Goal: Task Accomplishment & Management: Manage account settings

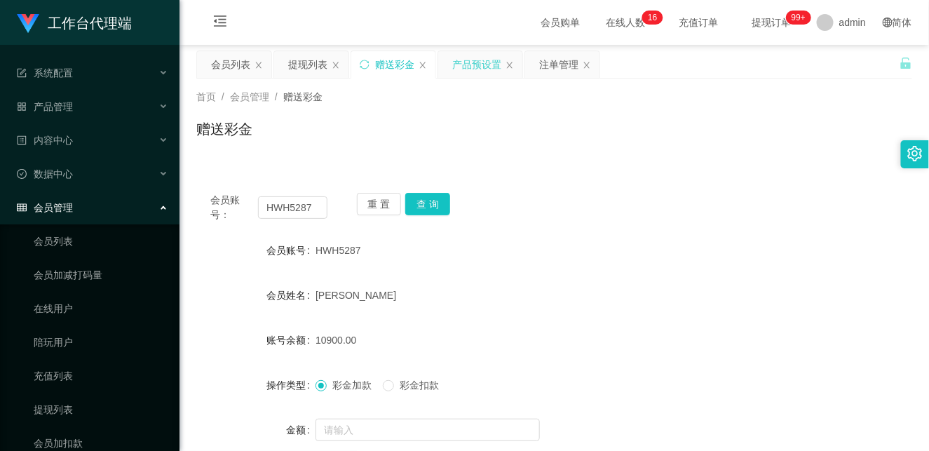
click at [470, 66] on div "产品预设置" at bounding box center [476, 64] width 49 height 27
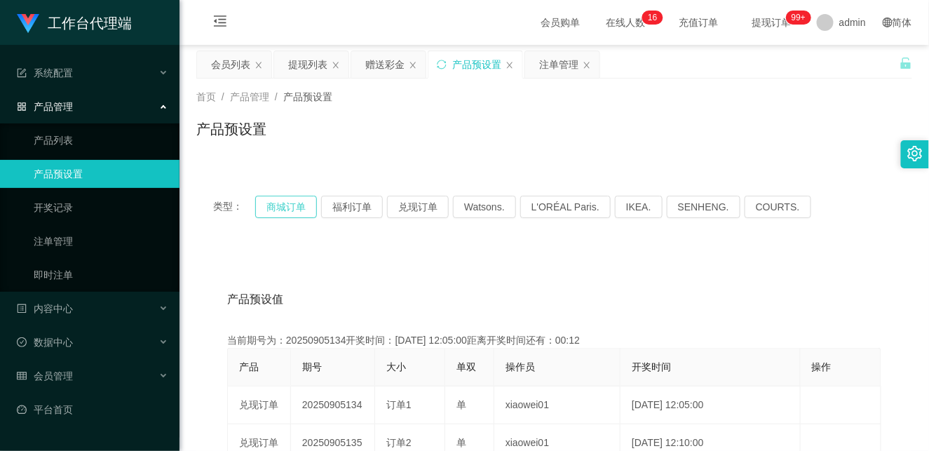
click at [292, 201] on button "商城订单" at bounding box center [286, 207] width 62 height 22
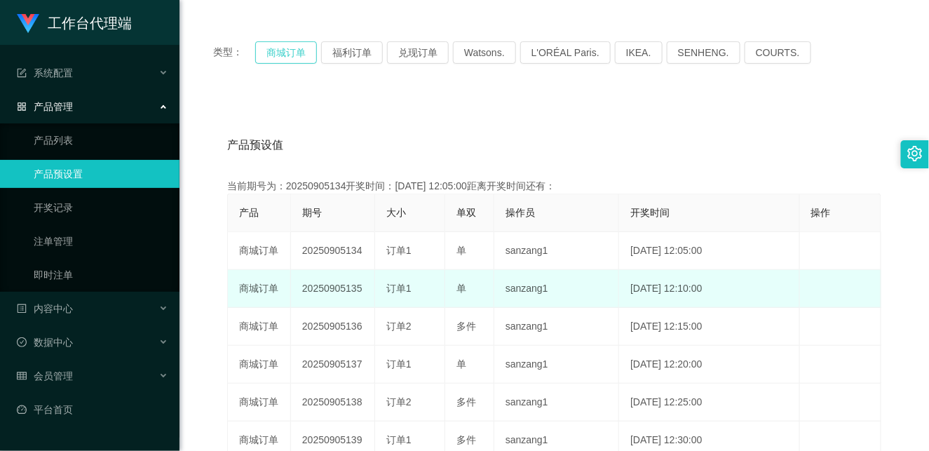
scroll to position [156, 0]
drag, startPoint x: 349, startPoint y: 286, endPoint x: 397, endPoint y: 285, distance: 48.4
click at [397, 285] on tr "商城订单 20250905135 订单1 单 sanzang1 [DATE] 12:10:00 编 辑 限制投注" at bounding box center [554, 287] width 653 height 38
click at [437, 285] on td "订单1" at bounding box center [410, 287] width 70 height 38
drag, startPoint x: 346, startPoint y: 284, endPoint x: 414, endPoint y: 275, distance: 69.2
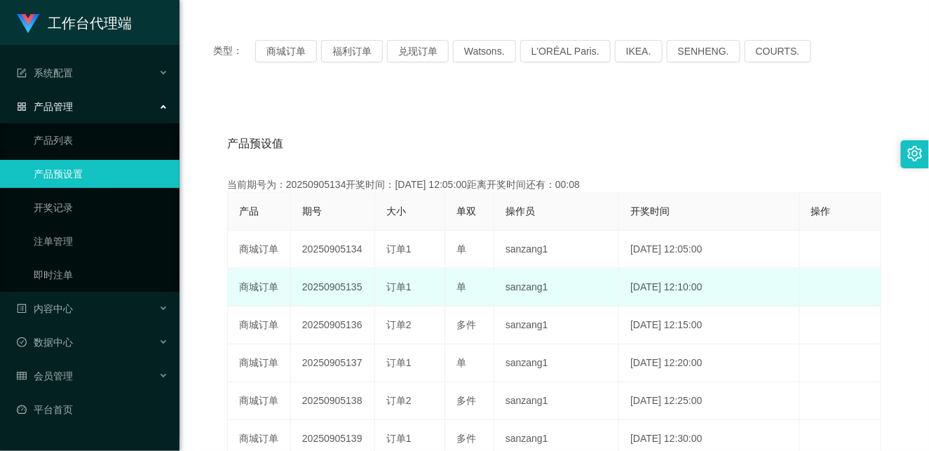
click at [414, 275] on tr "商城订单 20250905135 订单1 单 sanzang1 [DATE] 12:10:00 编 辑 限制投注" at bounding box center [554, 287] width 653 height 38
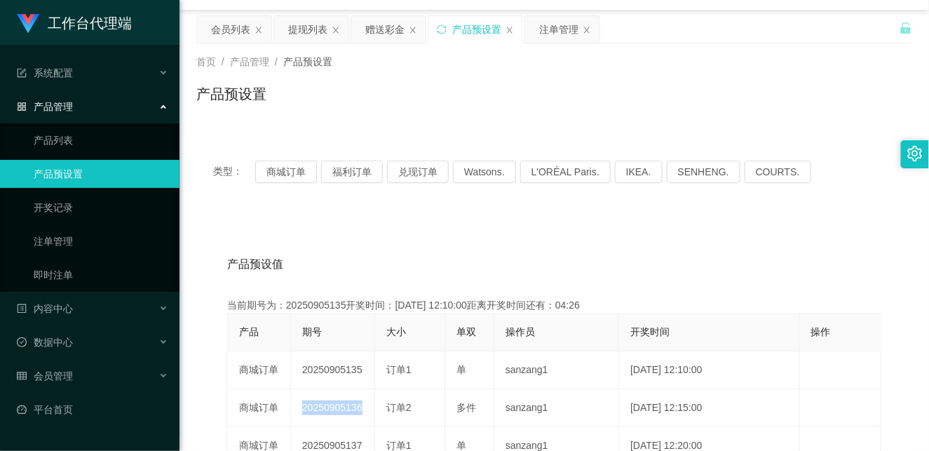
scroll to position [0, 0]
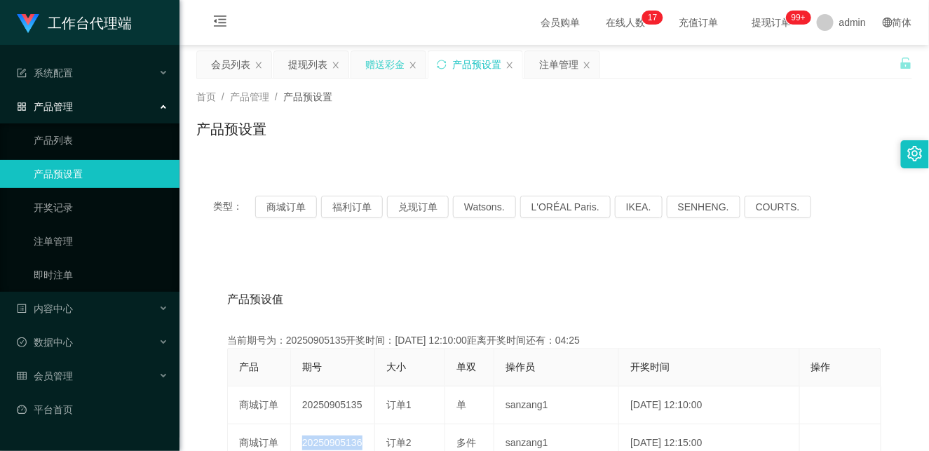
click at [386, 59] on div "赠送彩金" at bounding box center [384, 64] width 39 height 27
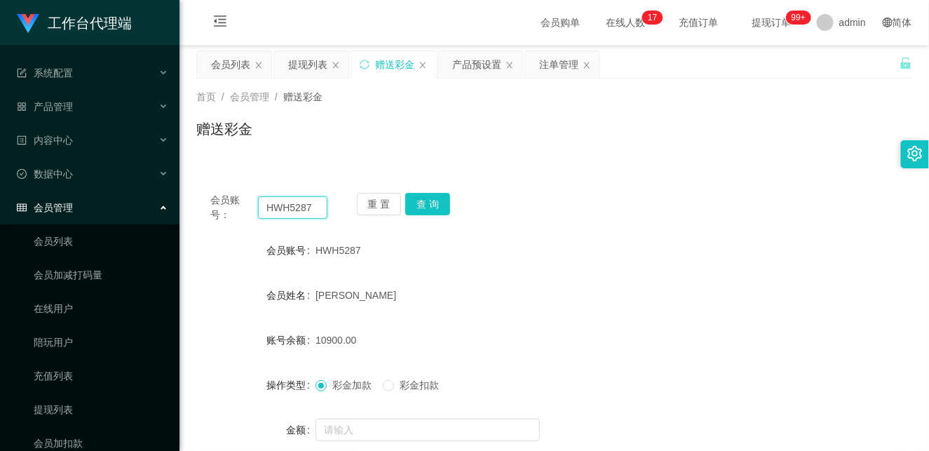
click at [282, 209] on input "HWH5287" at bounding box center [292, 207] width 69 height 22
paste input "Shirleys"
drag, startPoint x: 429, startPoint y: 203, endPoint x: 442, endPoint y: 205, distance: 13.4
click at [431, 203] on button "查 询" at bounding box center [427, 204] width 45 height 22
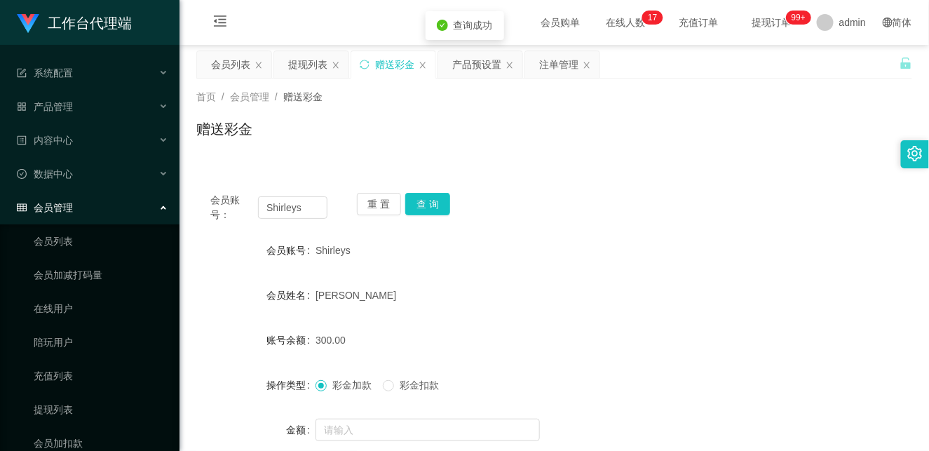
drag, startPoint x: 633, startPoint y: 248, endPoint x: 674, endPoint y: 209, distance: 56.5
click at [634, 248] on div "Shirleys" at bounding box center [524, 250] width 418 height 28
click at [418, 198] on button "查 询" at bounding box center [427, 204] width 45 height 22
click at [281, 207] on input "Shirleys" at bounding box center [292, 207] width 69 height 22
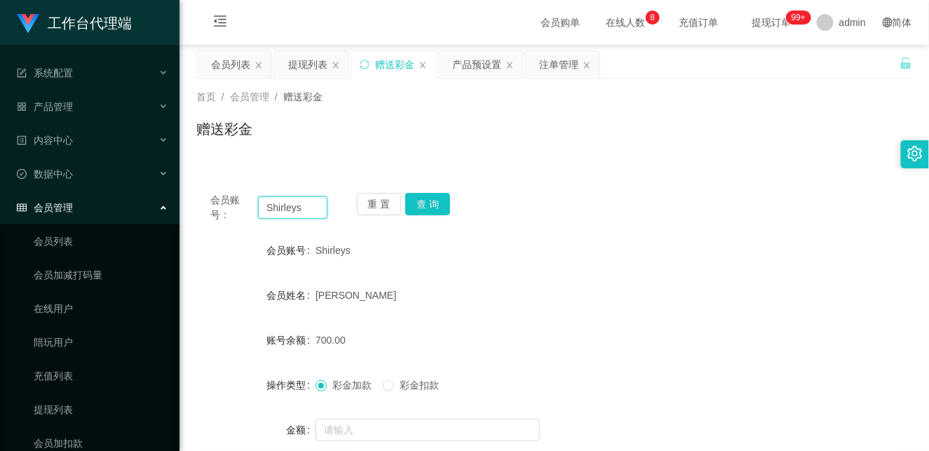
paste input "Alex5298"
type input "Alex5298"
click at [423, 199] on button "查 询" at bounding box center [427, 204] width 45 height 22
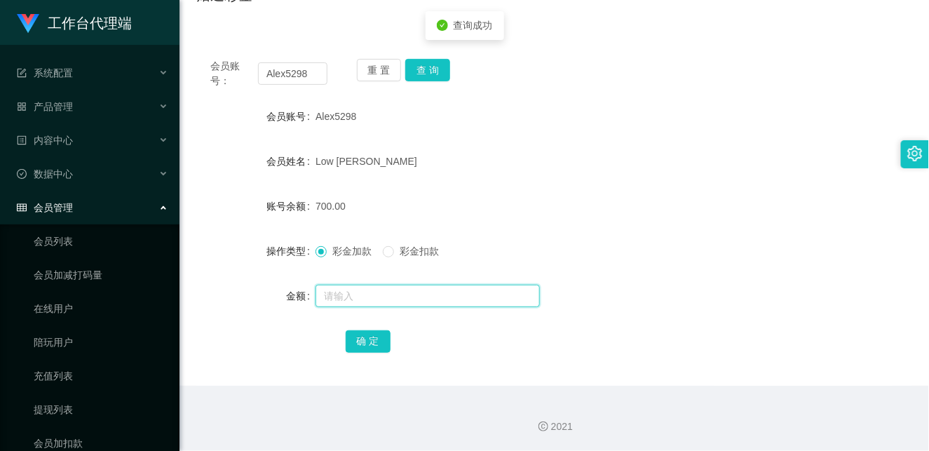
click at [382, 293] on input "text" at bounding box center [427, 296] width 224 height 22
type input "1000"
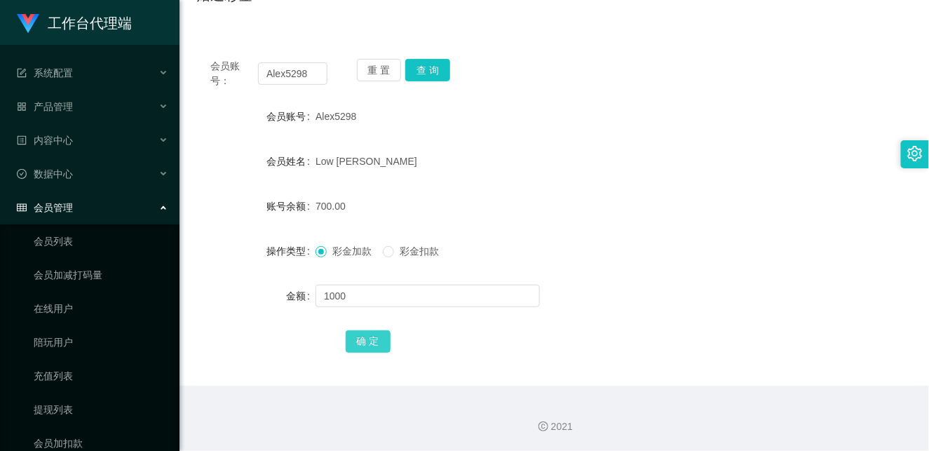
click at [369, 334] on button "确 定" at bounding box center [368, 341] width 45 height 22
click at [559, 228] on form "会员账号 Alex5298 会员姓名 [PERSON_NAME] 账号余额 1700.00 操作类型 彩金加款 彩金扣款 金额 确 定" at bounding box center [554, 228] width 716 height 252
click at [473, 212] on div "1700.00" at bounding box center [524, 206] width 418 height 28
click at [299, 73] on input "Alex5298" at bounding box center [292, 73] width 69 height 22
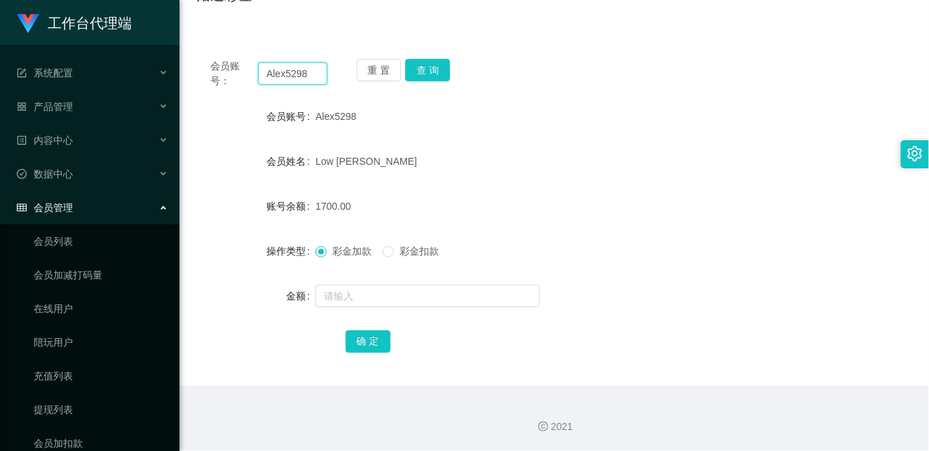
paste input "Masht"
type input "Masht"
click at [431, 67] on button "查 询" at bounding box center [427, 70] width 45 height 22
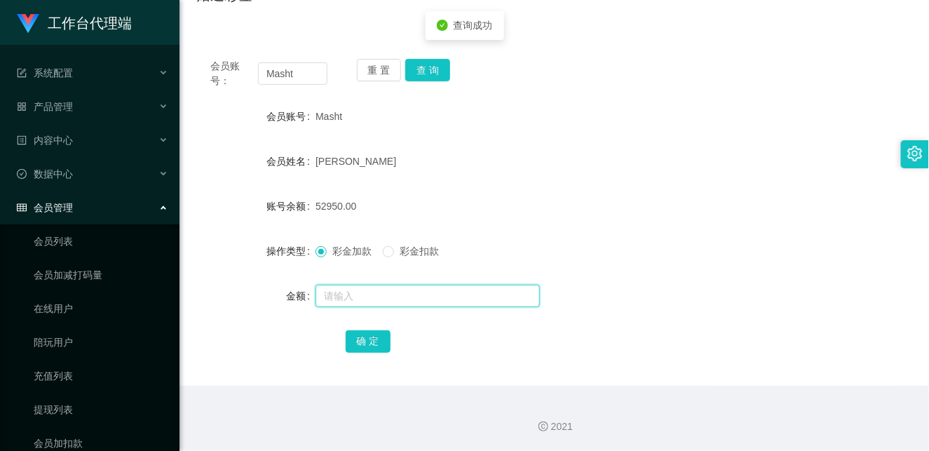
click at [367, 294] on input "text" at bounding box center [427, 296] width 224 height 22
click at [373, 288] on input "text" at bounding box center [427, 296] width 224 height 22
type input "30000"
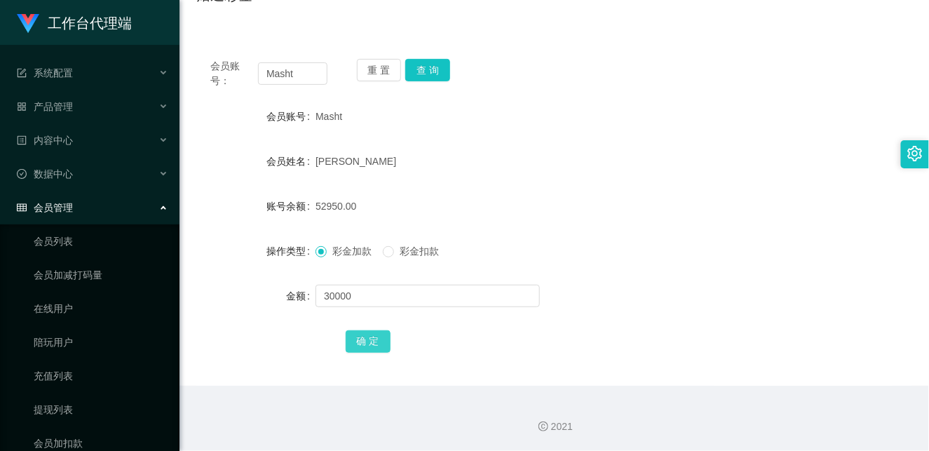
click at [373, 340] on button "确 定" at bounding box center [368, 341] width 45 height 22
drag, startPoint x: 498, startPoint y: 347, endPoint x: 508, endPoint y: 341, distance: 11.7
click at [498, 347] on div "确 定" at bounding box center [555, 341] width 418 height 28
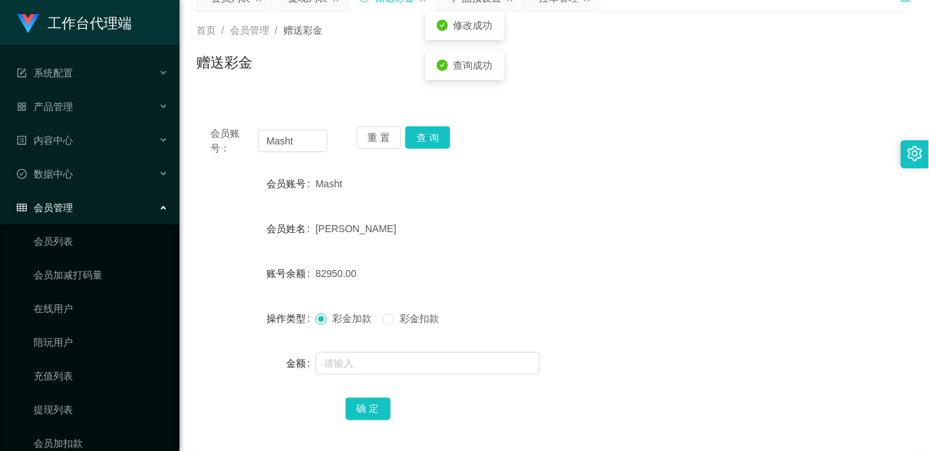
scroll to position [0, 0]
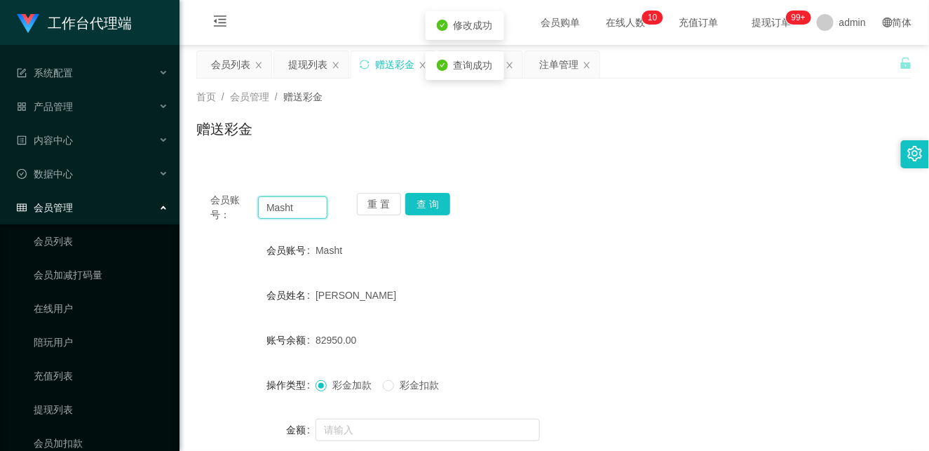
drag, startPoint x: 308, startPoint y: 208, endPoint x: 236, endPoint y: 209, distance: 72.2
click at [236, 209] on div "会员账号： Masht" at bounding box center [268, 207] width 117 height 29
click at [228, 67] on div "会员列表" at bounding box center [230, 64] width 39 height 27
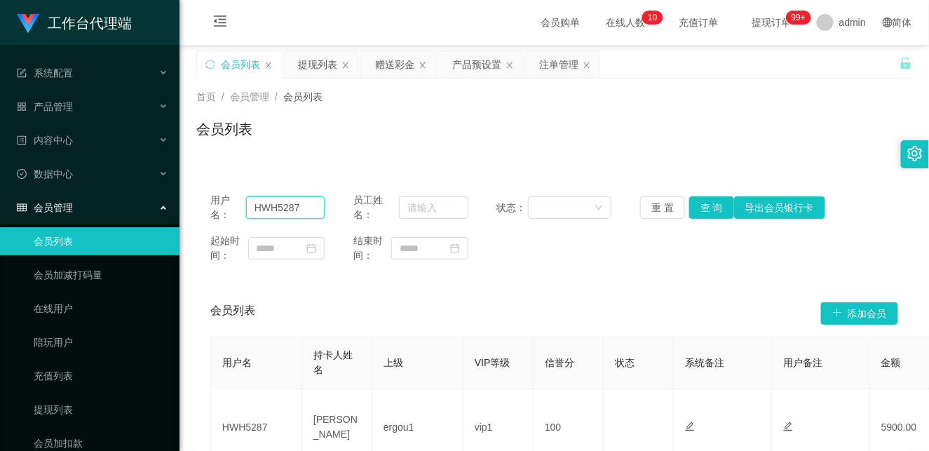
click at [282, 201] on input "HWH5287" at bounding box center [285, 207] width 79 height 22
paste input "Masht"
type input "Masht"
click at [706, 205] on button "查 询" at bounding box center [711, 207] width 45 height 22
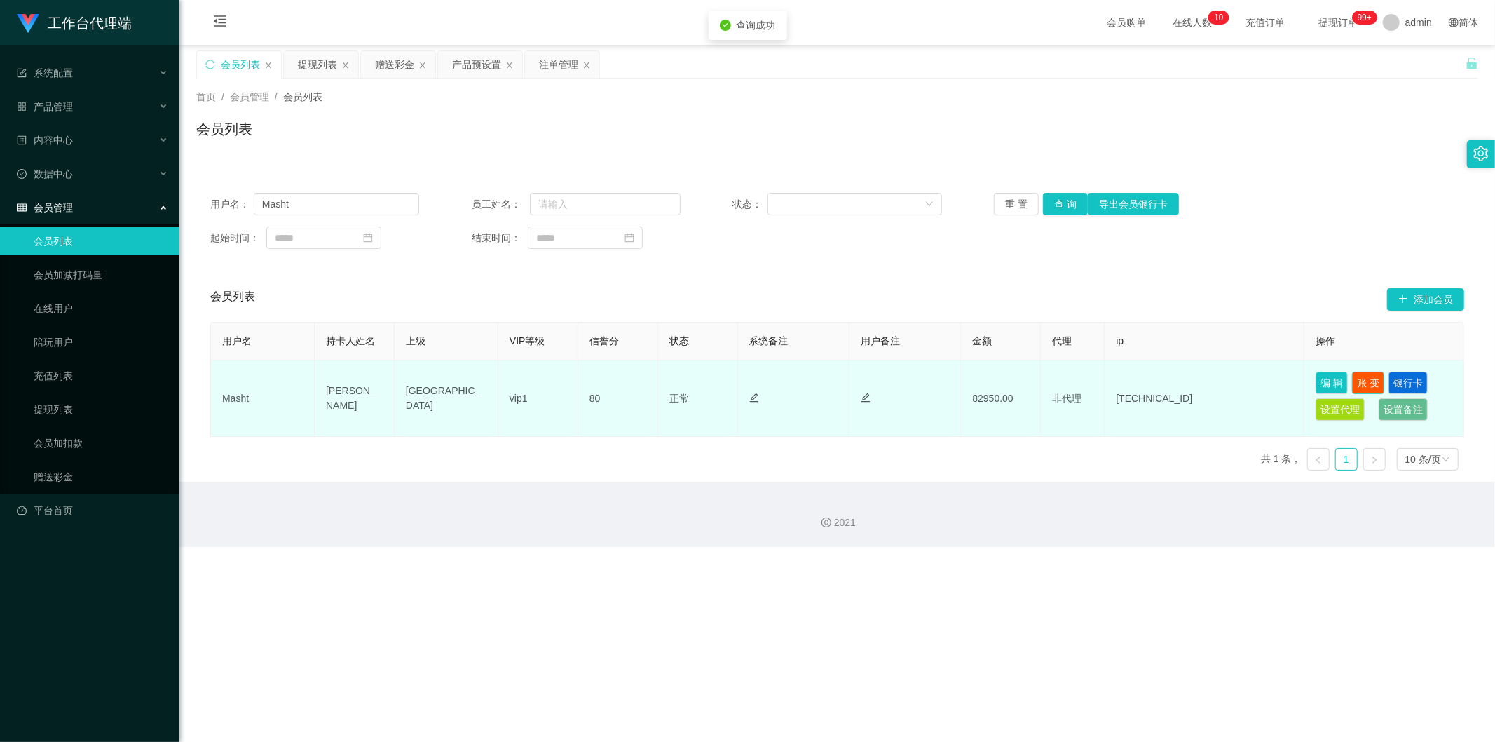
click at [928, 379] on button "账 变" at bounding box center [1368, 383] width 32 height 22
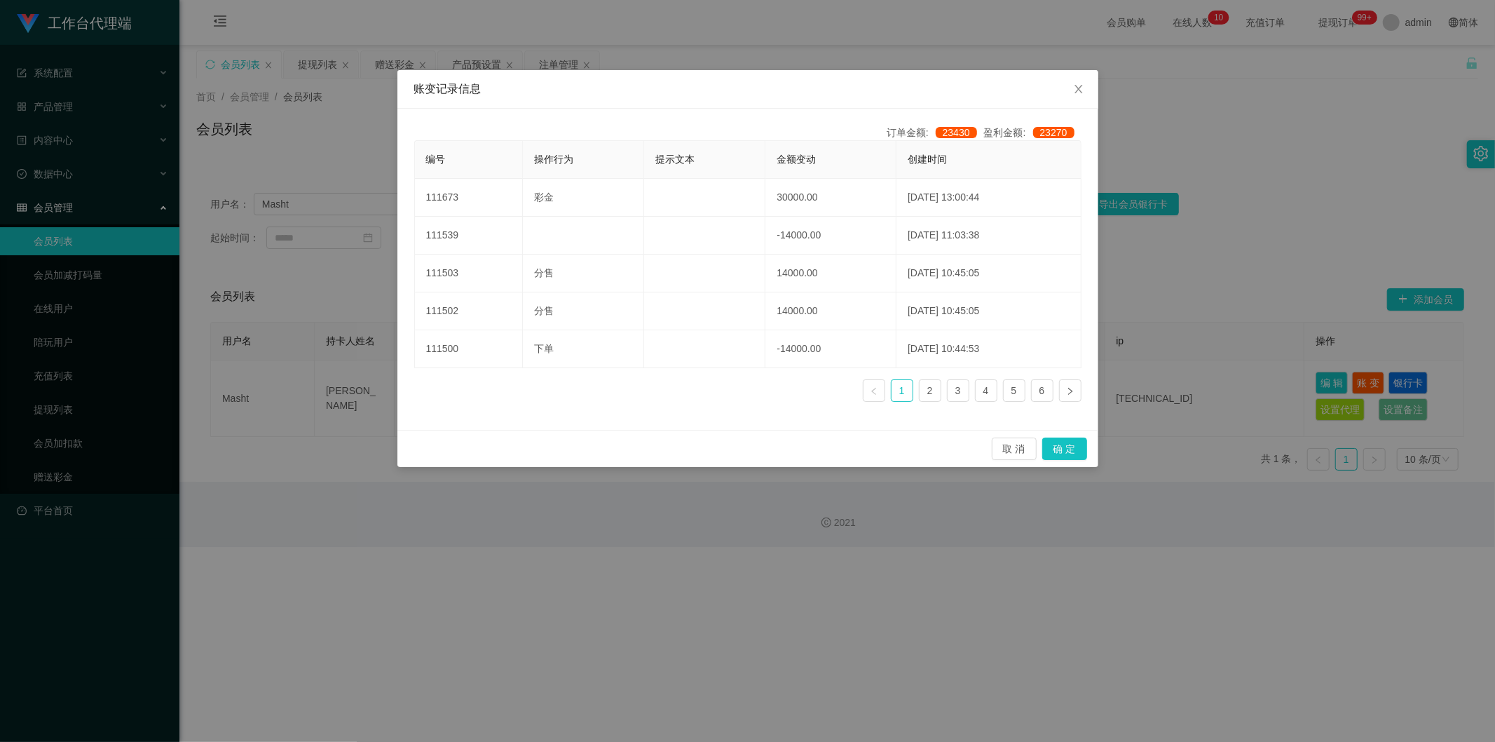
click at [928, 109] on div "账变记录信息 订单金额: 23430 盈利金额: 23270 编号 操作行为 提示文本 金额变动 创建时间 111673 彩金 30000.00 [DATE]…" at bounding box center [747, 371] width 1495 height 742
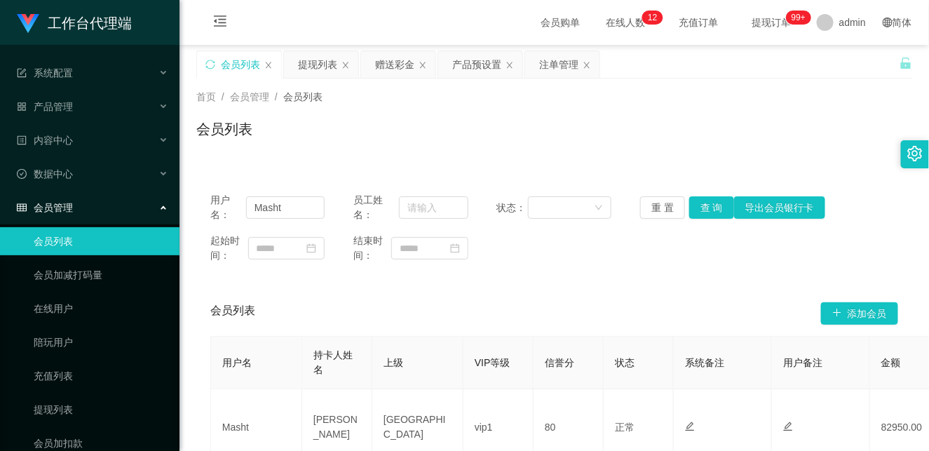
drag, startPoint x: 382, startPoint y: 64, endPoint x: 350, endPoint y: 106, distance: 52.6
click at [359, 112] on div "关闭左侧 关闭右侧 关闭其它 刷新页面 会员列表 提现列表 赠送彩金 产品预设置 注单管理 首页 / 会员管理 / 会员列表 / 会员列表 用户名： Mash…" at bounding box center [554, 280] width 716 height 460
click at [318, 74] on div "提现列表" at bounding box center [317, 64] width 39 height 27
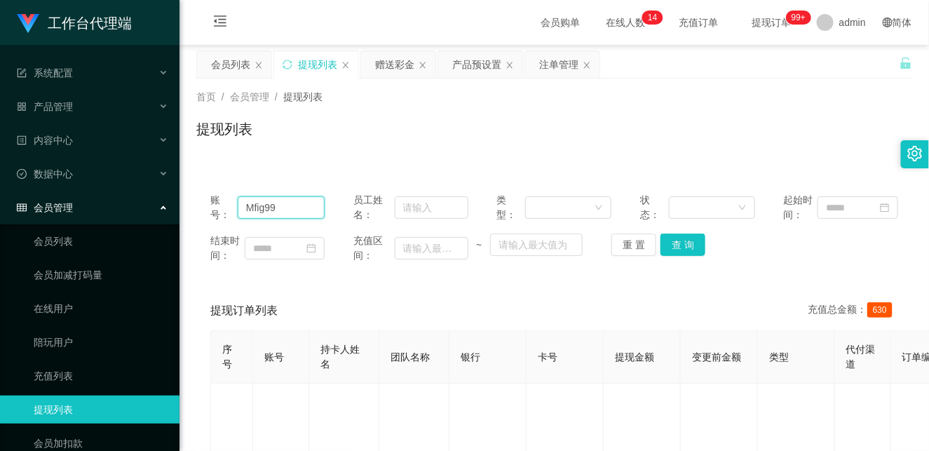
drag, startPoint x: 282, startPoint y: 208, endPoint x: 291, endPoint y: 209, distance: 8.4
click at [282, 208] on input "Mfig99" at bounding box center [282, 207] width 88 height 22
drag, startPoint x: 676, startPoint y: 242, endPoint x: 444, endPoint y: 157, distance: 247.0
click at [509, 198] on div "账号： Mfig99 员工姓名： 类型： 状态： 起始时间： 结束时间： 充值区间： ~ 重 置 查 询" at bounding box center [554, 228] width 716 height 98
click at [404, 60] on div "赠送彩金" at bounding box center [394, 64] width 39 height 27
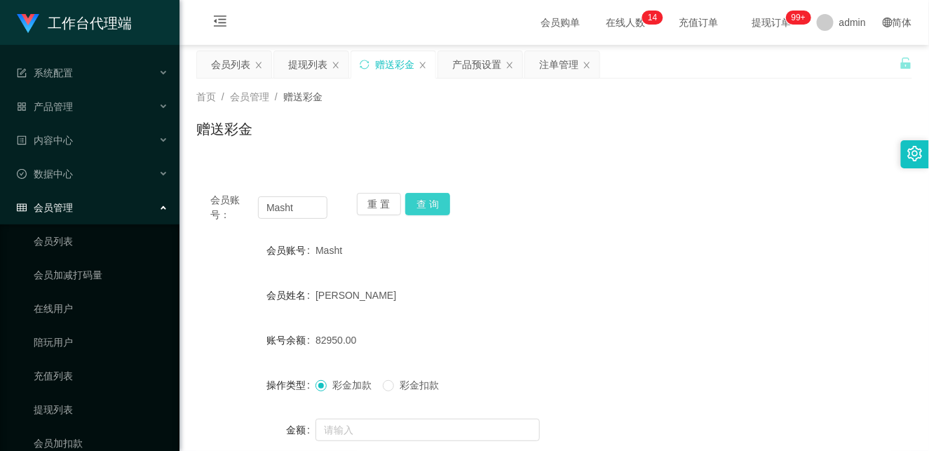
click at [425, 207] on button "查 询" at bounding box center [427, 204] width 45 height 22
click at [534, 219] on div "会员账号： Masht 重 置 查 询" at bounding box center [554, 207] width 716 height 29
drag, startPoint x: 430, startPoint y: 205, endPoint x: 453, endPoint y: 207, distance: 23.3
click at [430, 204] on button "查 询" at bounding box center [427, 204] width 45 height 22
click at [563, 210] on div "会员账号： Masht 重 置 查 询" at bounding box center [554, 207] width 716 height 29
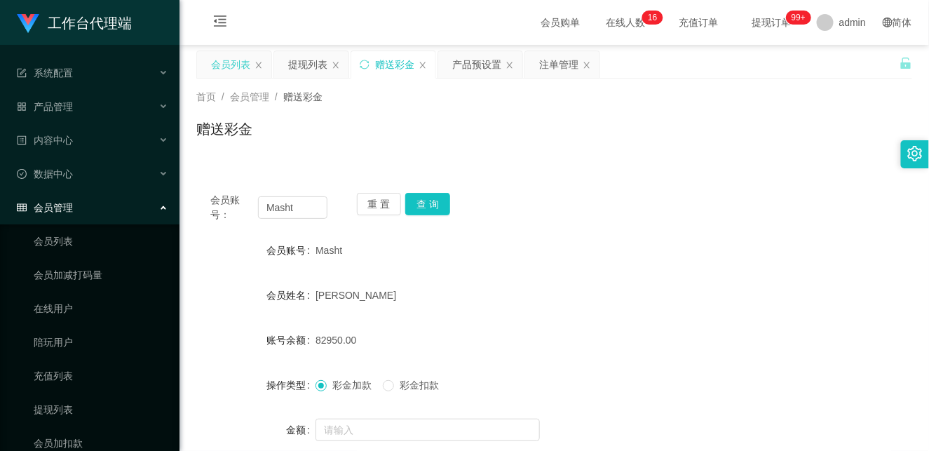
click at [244, 54] on div "会员列表" at bounding box center [230, 64] width 39 height 27
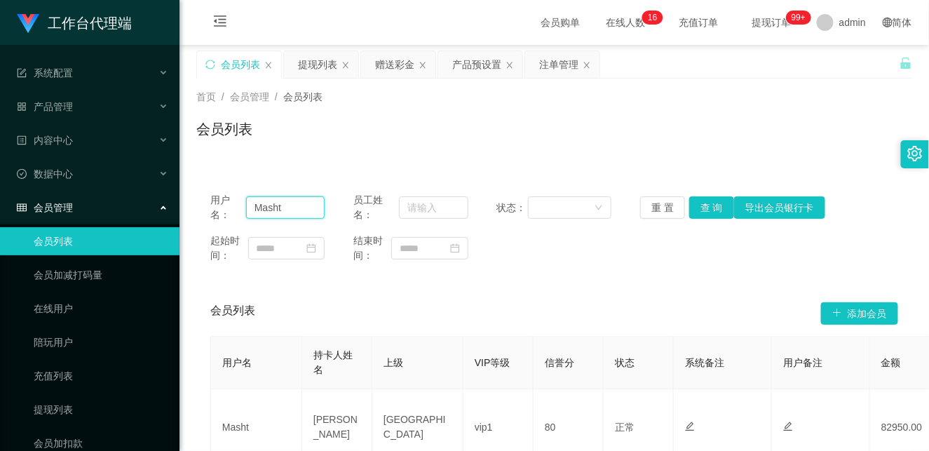
drag, startPoint x: 298, startPoint y: 210, endPoint x: 215, endPoint y: 204, distance: 83.7
click at [215, 204] on div "用户名： Masht" at bounding box center [267, 207] width 114 height 29
click at [704, 208] on button "查 询" at bounding box center [711, 207] width 45 height 22
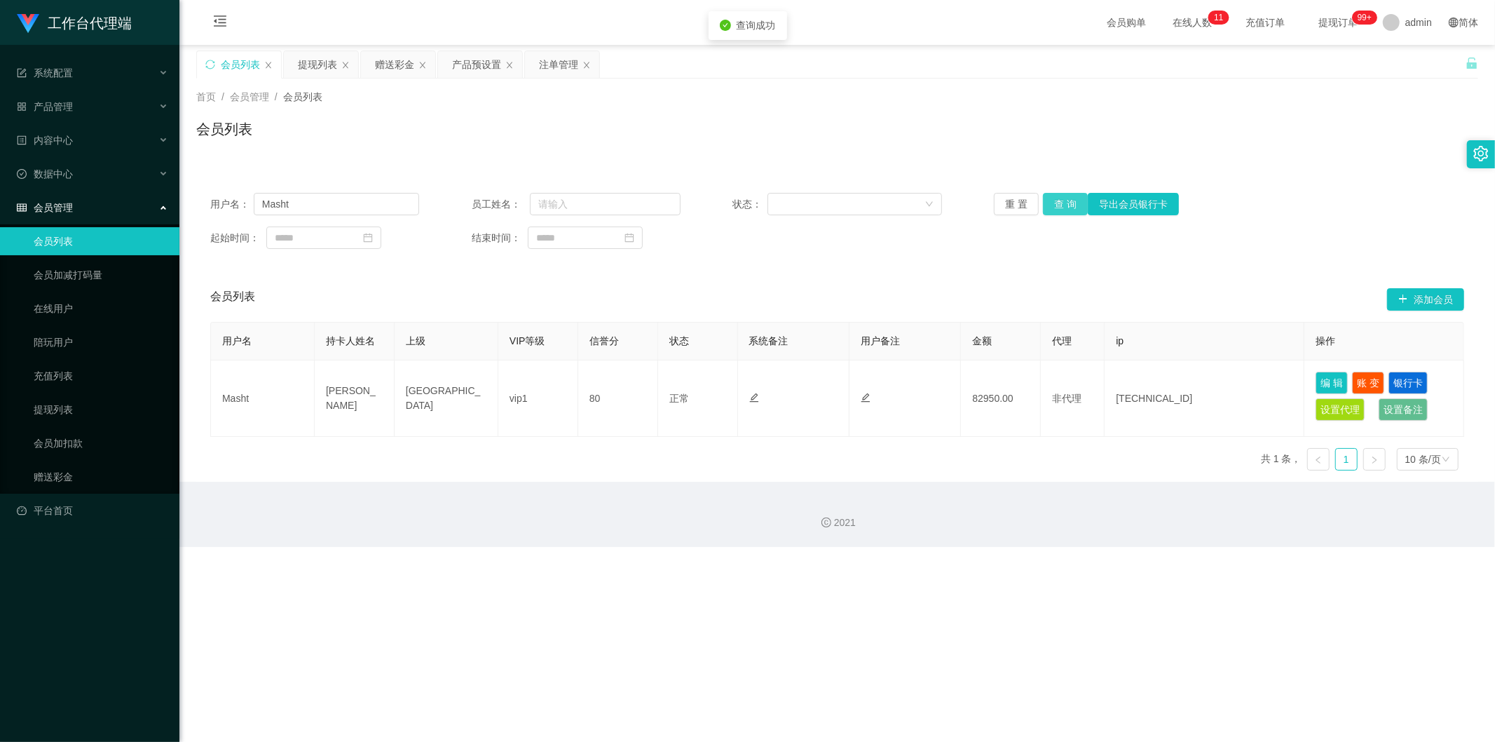
click at [928, 207] on button "查 询" at bounding box center [1065, 204] width 45 height 22
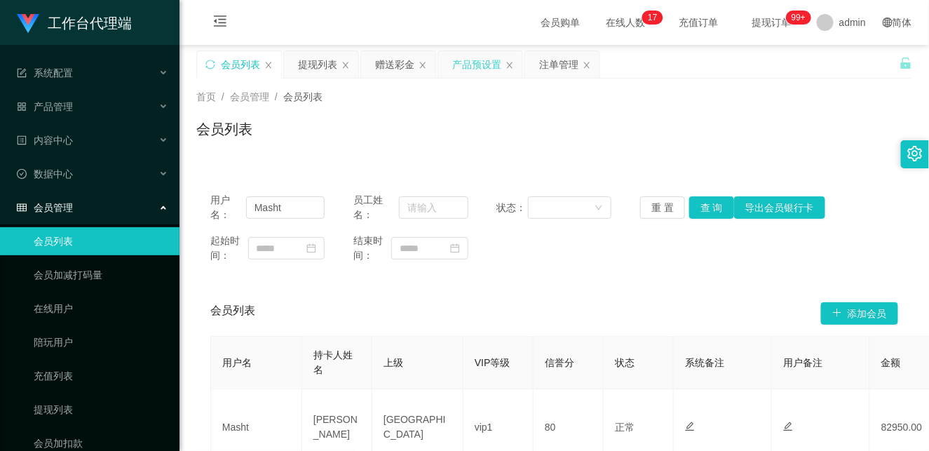
click at [472, 69] on div "产品预设置" at bounding box center [476, 64] width 49 height 27
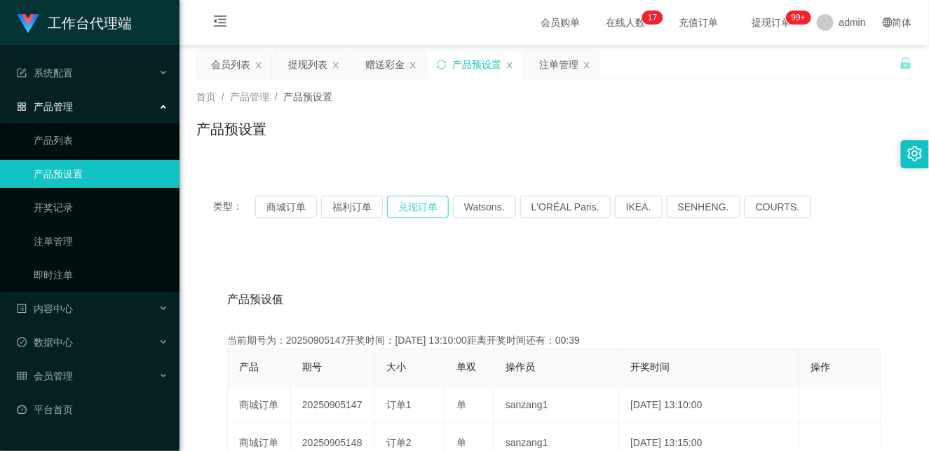
click at [418, 208] on button "兑现订单" at bounding box center [418, 207] width 62 height 22
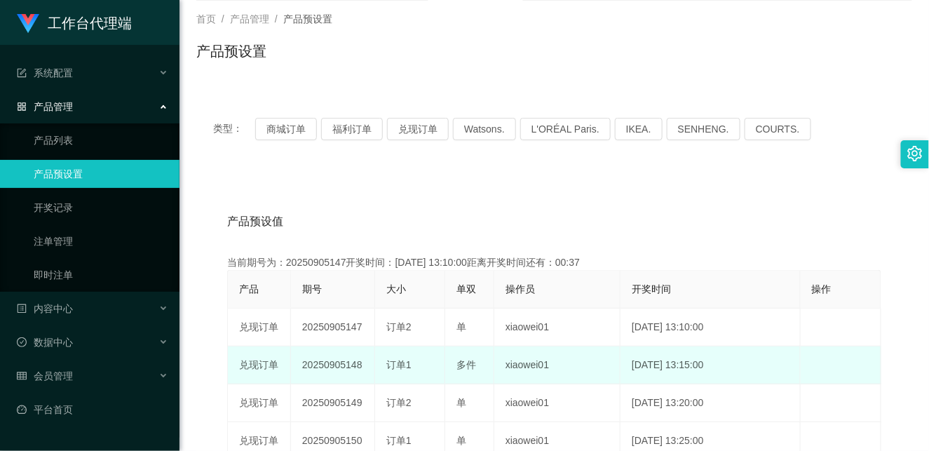
drag, startPoint x: 386, startPoint y: 360, endPoint x: 480, endPoint y: 360, distance: 94.6
click at [480, 360] on tr "兑现订单 20250905148 订单1 多件 xiaowei01 [DATE] 13:15:00 编 辑 限制投注" at bounding box center [554, 365] width 653 height 38
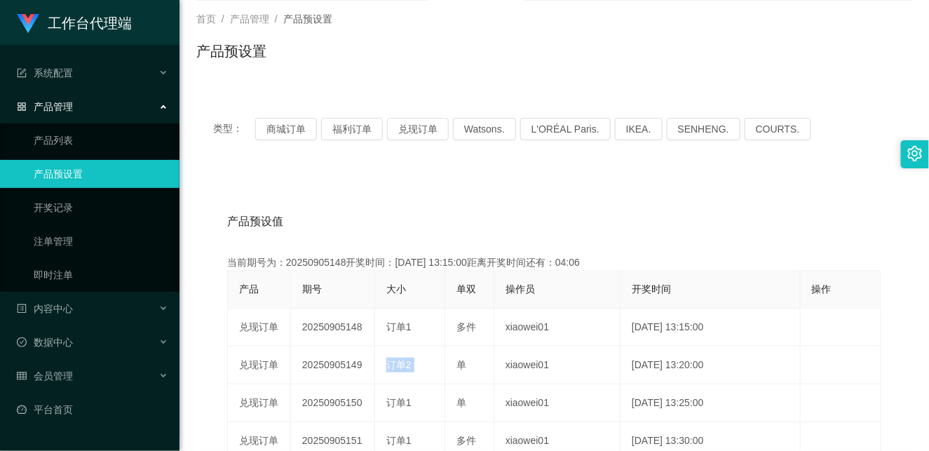
scroll to position [0, 0]
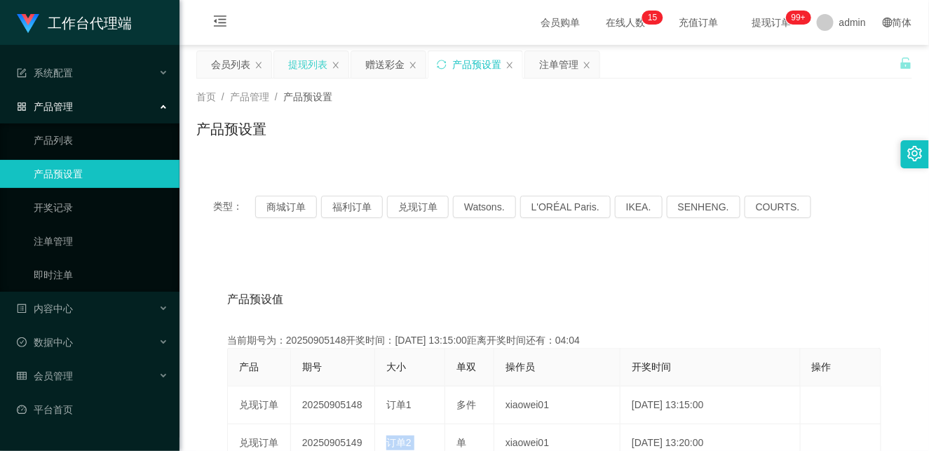
click at [309, 60] on div "提现列表" at bounding box center [307, 64] width 39 height 27
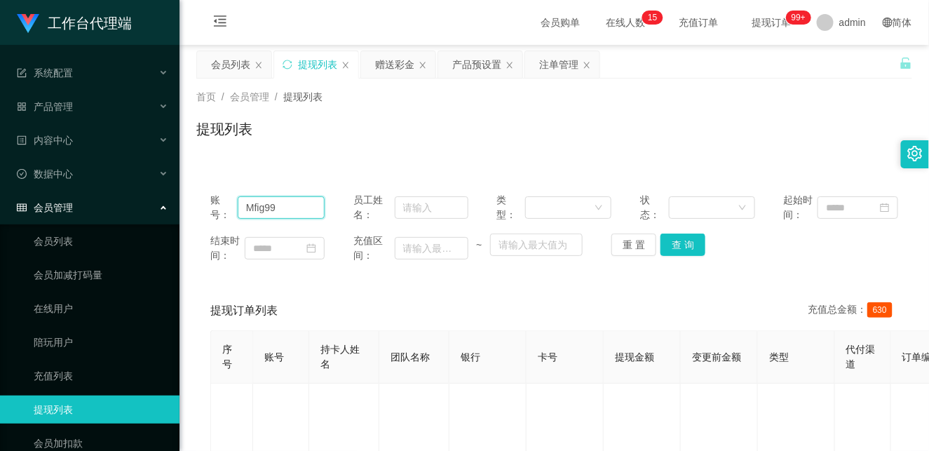
click at [264, 204] on input "Mfig99" at bounding box center [282, 207] width 88 height 22
click at [561, 67] on div "注单管理" at bounding box center [558, 64] width 39 height 27
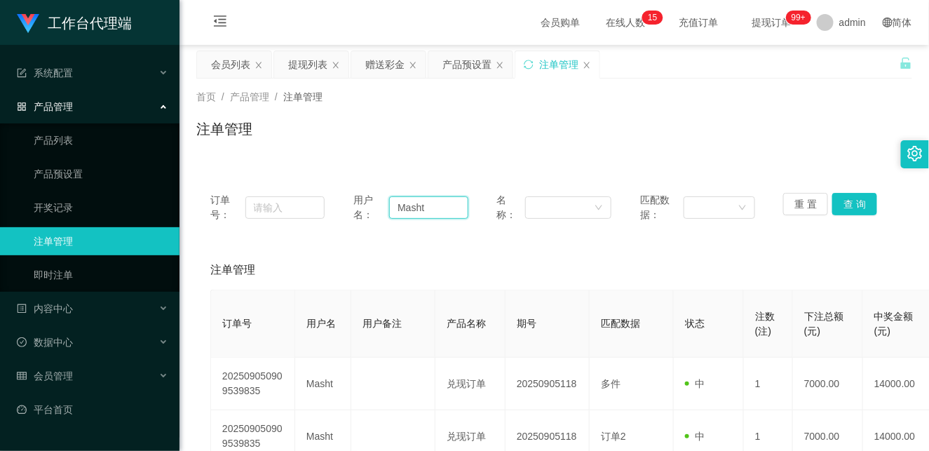
drag, startPoint x: 444, startPoint y: 210, endPoint x: 363, endPoint y: 206, distance: 80.7
click at [363, 206] on div "用户名： Masht" at bounding box center [410, 207] width 114 height 29
paste input "fig99"
click at [702, 146] on div "注单管理" at bounding box center [554, 134] width 716 height 32
drag, startPoint x: 429, startPoint y: 204, endPoint x: 372, endPoint y: 205, distance: 57.5
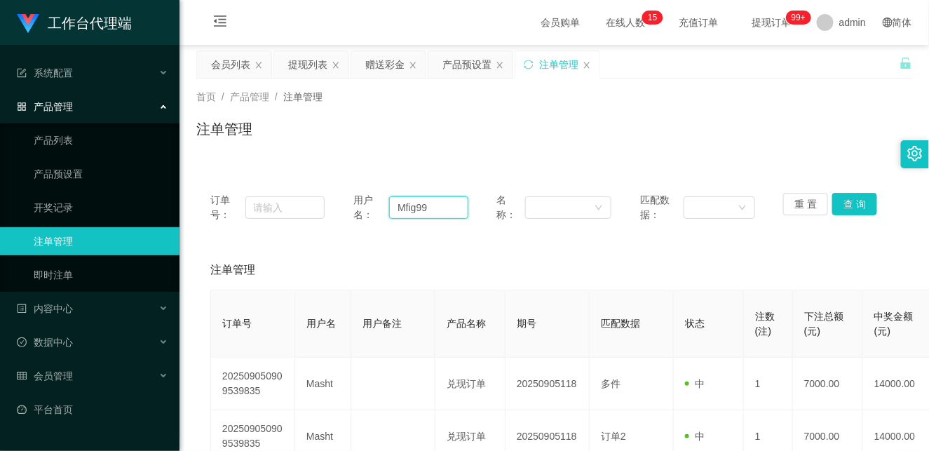
click at [372, 205] on div "用户名： Mfig99" at bounding box center [410, 207] width 114 height 29
paste input "asht"
type input "Masht"
click at [849, 198] on button "查 询" at bounding box center [854, 204] width 45 height 22
drag, startPoint x: 389, startPoint y: 203, endPoint x: 346, endPoint y: 205, distance: 43.5
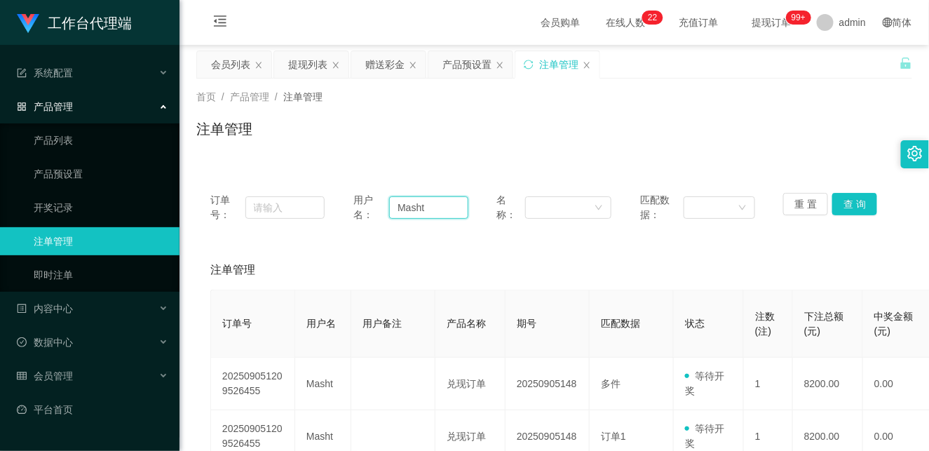
click at [353, 205] on div "用户名： Masht" at bounding box center [410, 207] width 114 height 29
click at [383, 71] on div "赠送彩金" at bounding box center [384, 64] width 39 height 27
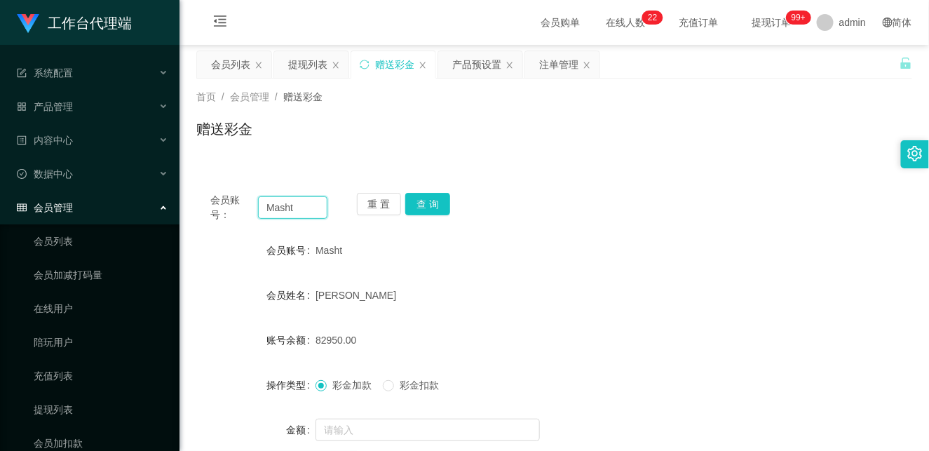
drag, startPoint x: 309, startPoint y: 208, endPoint x: 186, endPoint y: 205, distance: 122.7
click at [186, 205] on main "关闭左侧 关闭右侧 关闭其它 刷新页面 会员列表 提现列表 赠送彩金 产品预设置 注单管理 首页 / 会员管理 / 赠送彩金 / 赠送彩金 会员账号： Mas…" at bounding box center [553, 282] width 749 height 475
drag, startPoint x: 431, startPoint y: 198, endPoint x: 435, endPoint y: 209, distance: 12.0
click at [431, 198] on button "查 询" at bounding box center [427, 204] width 45 height 22
click at [430, 205] on button "查 询" at bounding box center [427, 204] width 45 height 22
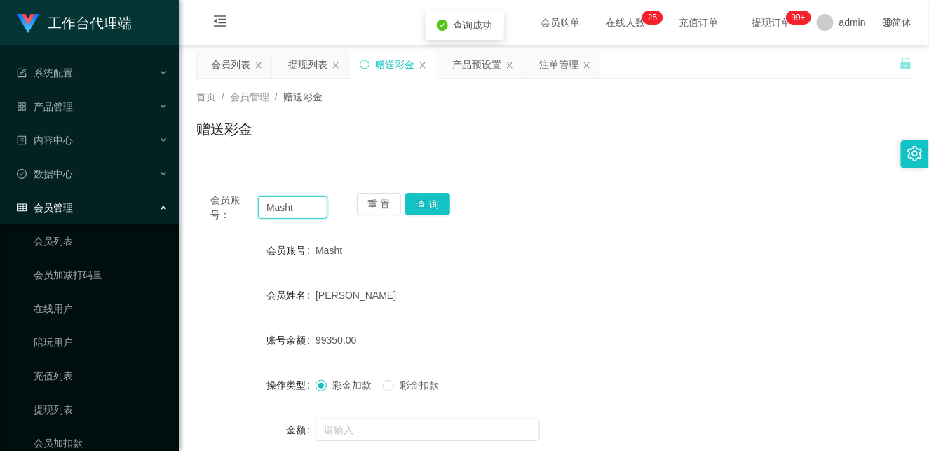
drag, startPoint x: 302, startPoint y: 212, endPoint x: 219, endPoint y: 204, distance: 83.8
click at [216, 204] on div "会员账号： Masht" at bounding box center [268, 207] width 117 height 29
click at [429, 209] on button "查 询" at bounding box center [427, 204] width 45 height 22
click at [648, 201] on div "会员账号： Masht 重 置 查 询" at bounding box center [554, 207] width 716 height 29
drag, startPoint x: 307, startPoint y: 207, endPoint x: 230, endPoint y: 205, distance: 77.1
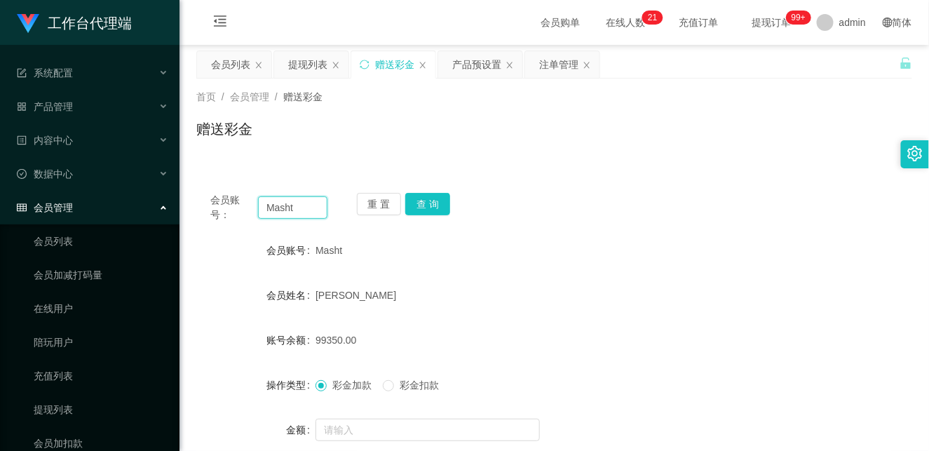
click at [230, 205] on div "会员账号： Masht" at bounding box center [268, 207] width 117 height 29
click at [620, 162] on div "会员账号： Masht 重 置 查 询 会员账号 Masht 会员姓名 [PERSON_NAME] 账号余额 99350.00 操作类型 彩金加款 彩金扣款 …" at bounding box center [554, 341] width 716 height 358
click at [551, 55] on div "注单管理" at bounding box center [558, 64] width 39 height 27
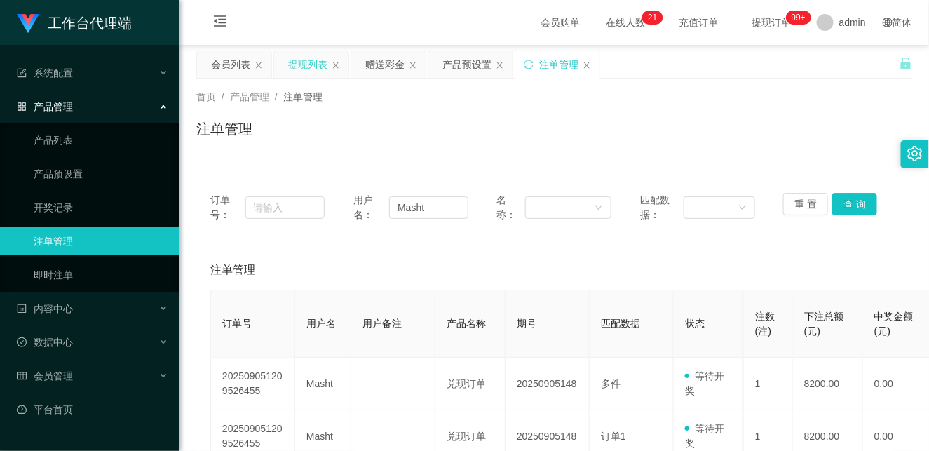
click at [306, 64] on div "提现列表" at bounding box center [307, 64] width 39 height 27
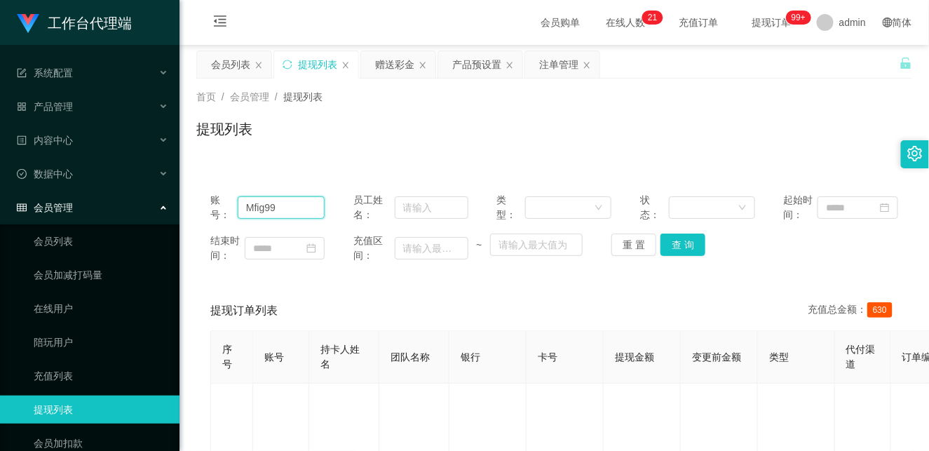
drag, startPoint x: 306, startPoint y: 207, endPoint x: 163, endPoint y: 205, distance: 143.7
click at [163, 205] on section "工作台代理端 系统配置 系统配置列表 管理员列表 管理员分组 systemPays 产品管理 产品列表 产品预设置 开奖记录 注单管理 即时注单 内容中心 数…" at bounding box center [464, 414] width 929 height 829
paste input "asht"
type input "Masht"
drag, startPoint x: 674, startPoint y: 247, endPoint x: 661, endPoint y: 254, distance: 15.1
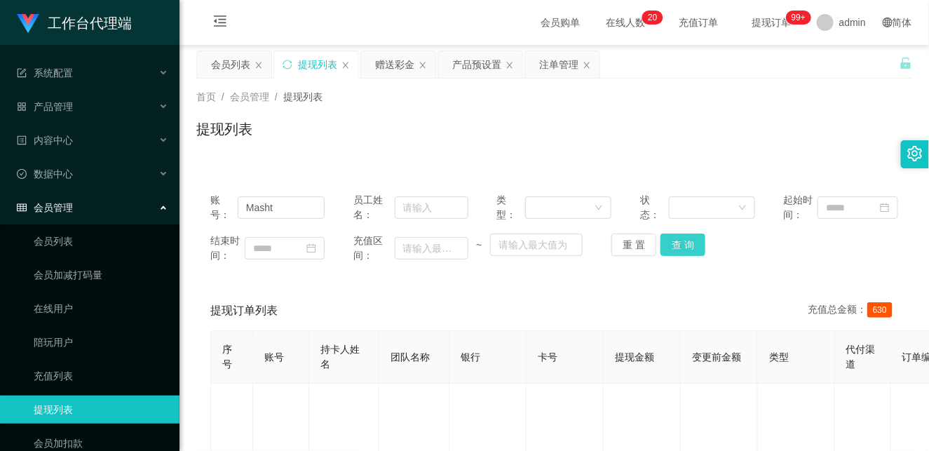
click at [674, 247] on button "查 询" at bounding box center [682, 244] width 45 height 22
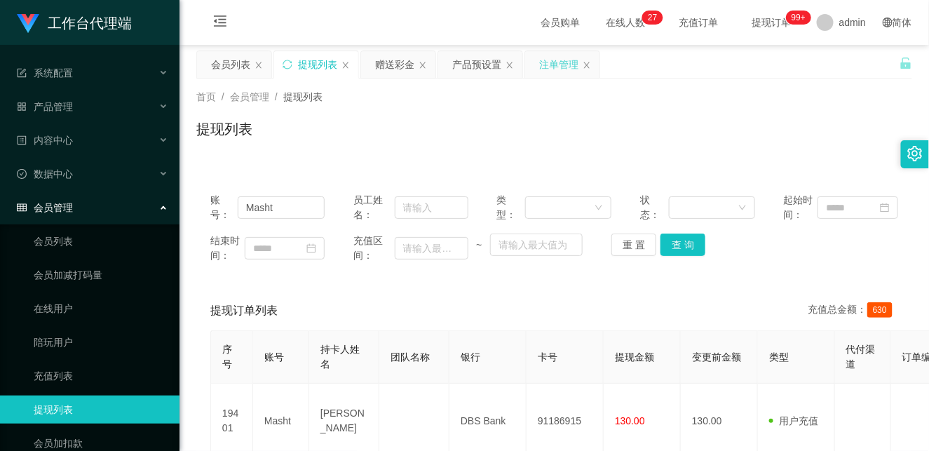
click at [552, 70] on div "注单管理" at bounding box center [558, 64] width 39 height 27
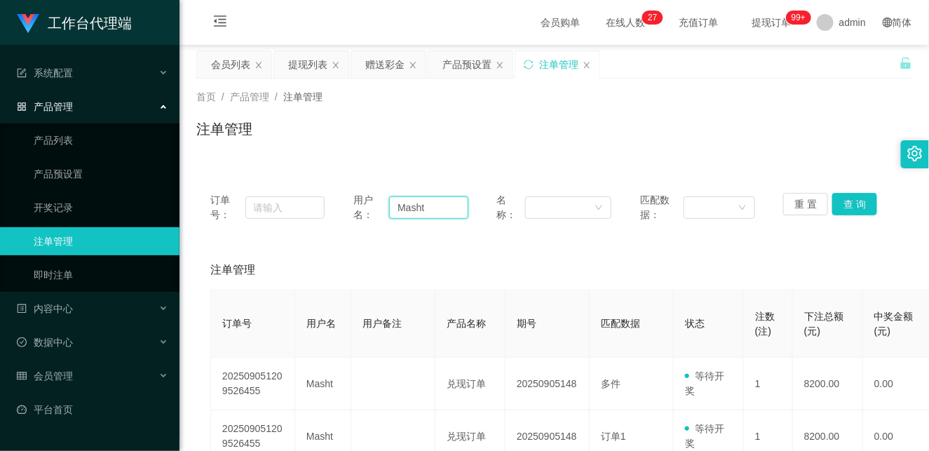
drag, startPoint x: 437, startPoint y: 214, endPoint x: 379, endPoint y: 211, distance: 58.2
click at [379, 211] on div "用户名： Masht" at bounding box center [410, 207] width 114 height 29
drag, startPoint x: 312, startPoint y: 69, endPoint x: 326, endPoint y: 78, distance: 16.7
click at [312, 69] on div "提现列表" at bounding box center [307, 64] width 39 height 27
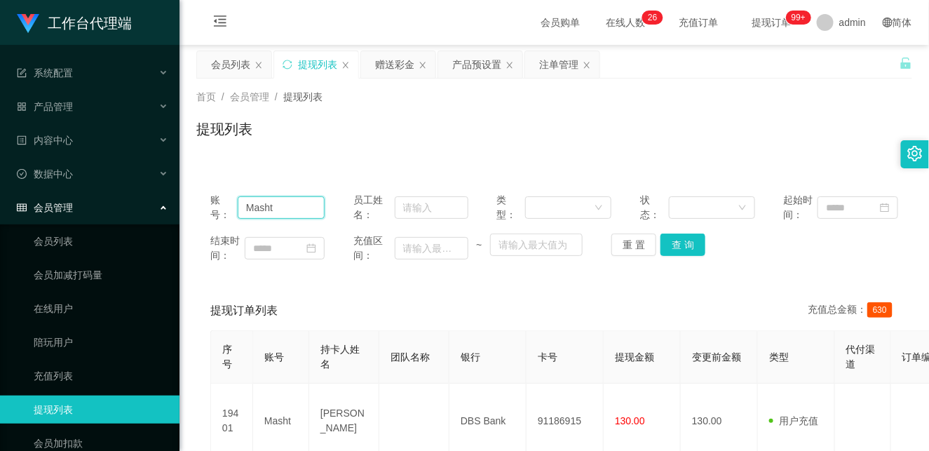
drag, startPoint x: 290, startPoint y: 205, endPoint x: 200, endPoint y: 202, distance: 89.8
click at [200, 202] on div "账号： Masht 员工姓名： 类型： 状态： 起始时间： 结束时间： 充值区间： ~ 重 置 查 询" at bounding box center [554, 228] width 716 height 98
click at [677, 247] on button "查 询" at bounding box center [682, 244] width 45 height 22
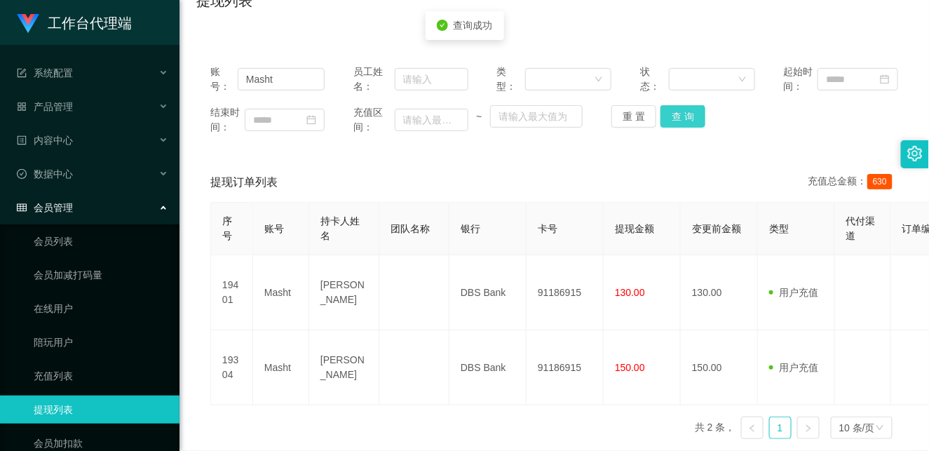
scroll to position [114, 0]
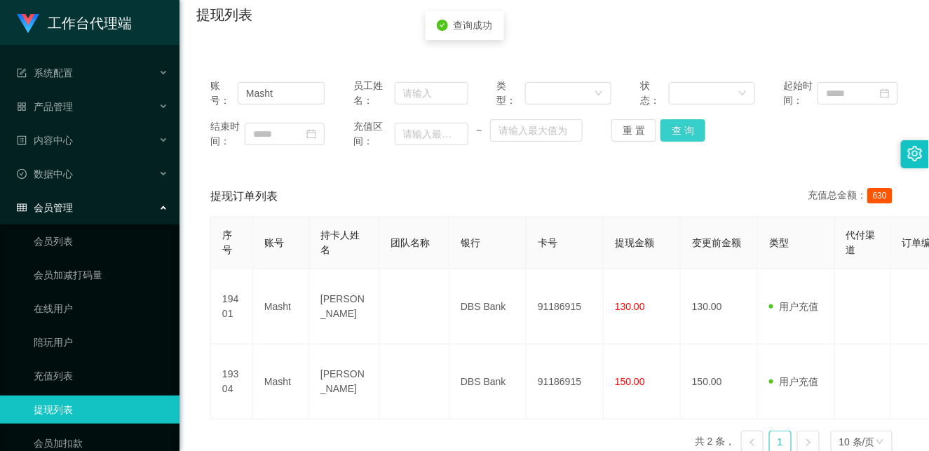
click at [683, 128] on button "查 询" at bounding box center [682, 130] width 45 height 22
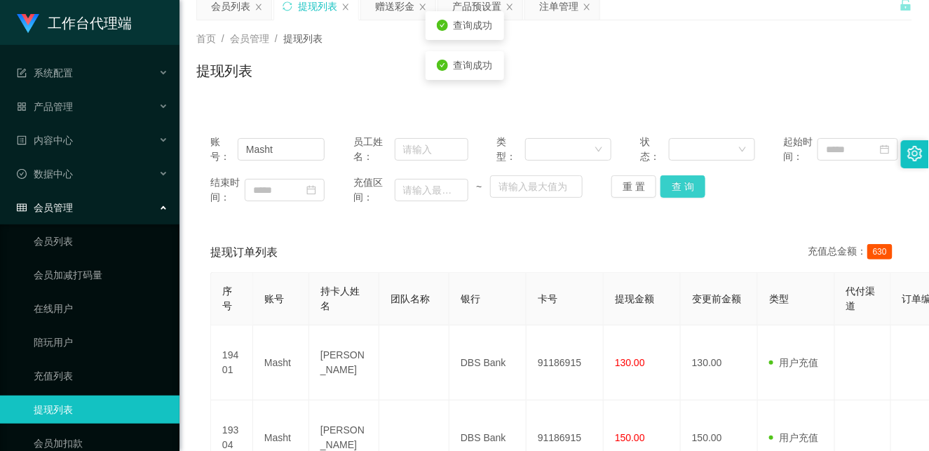
scroll to position [0, 0]
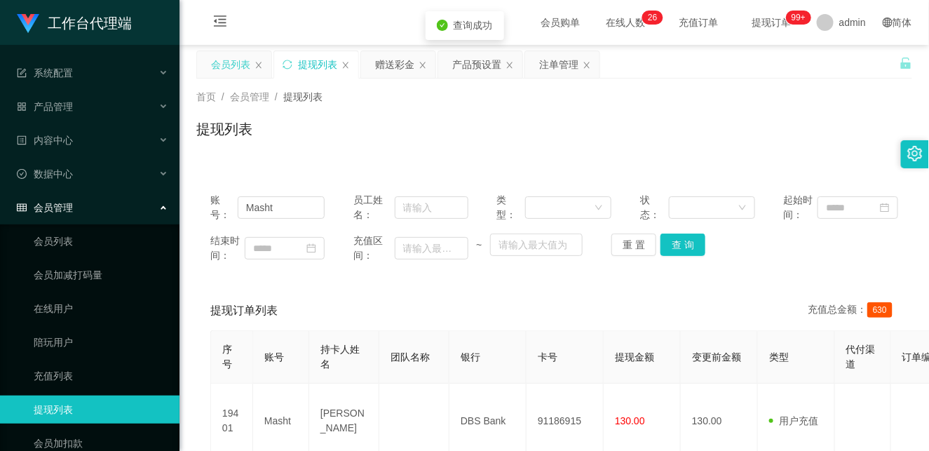
click at [226, 69] on div "会员列表" at bounding box center [230, 64] width 39 height 27
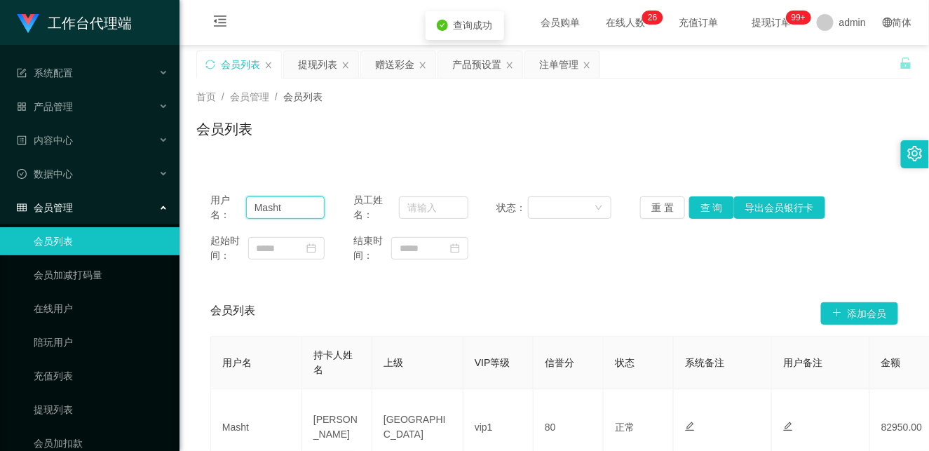
drag, startPoint x: 292, startPoint y: 208, endPoint x: 186, endPoint y: 202, distance: 106.7
click at [186, 202] on main "关闭左侧 关闭右侧 关闭其它 刷新页面 会员列表 提现列表 赠送彩金 产品预设置 注单管理 首页 / 会员管理 / 会员列表 / 会员列表 用户名： Mash…" at bounding box center [553, 277] width 749 height 465
click at [711, 206] on button "查 询" at bounding box center [711, 207] width 45 height 22
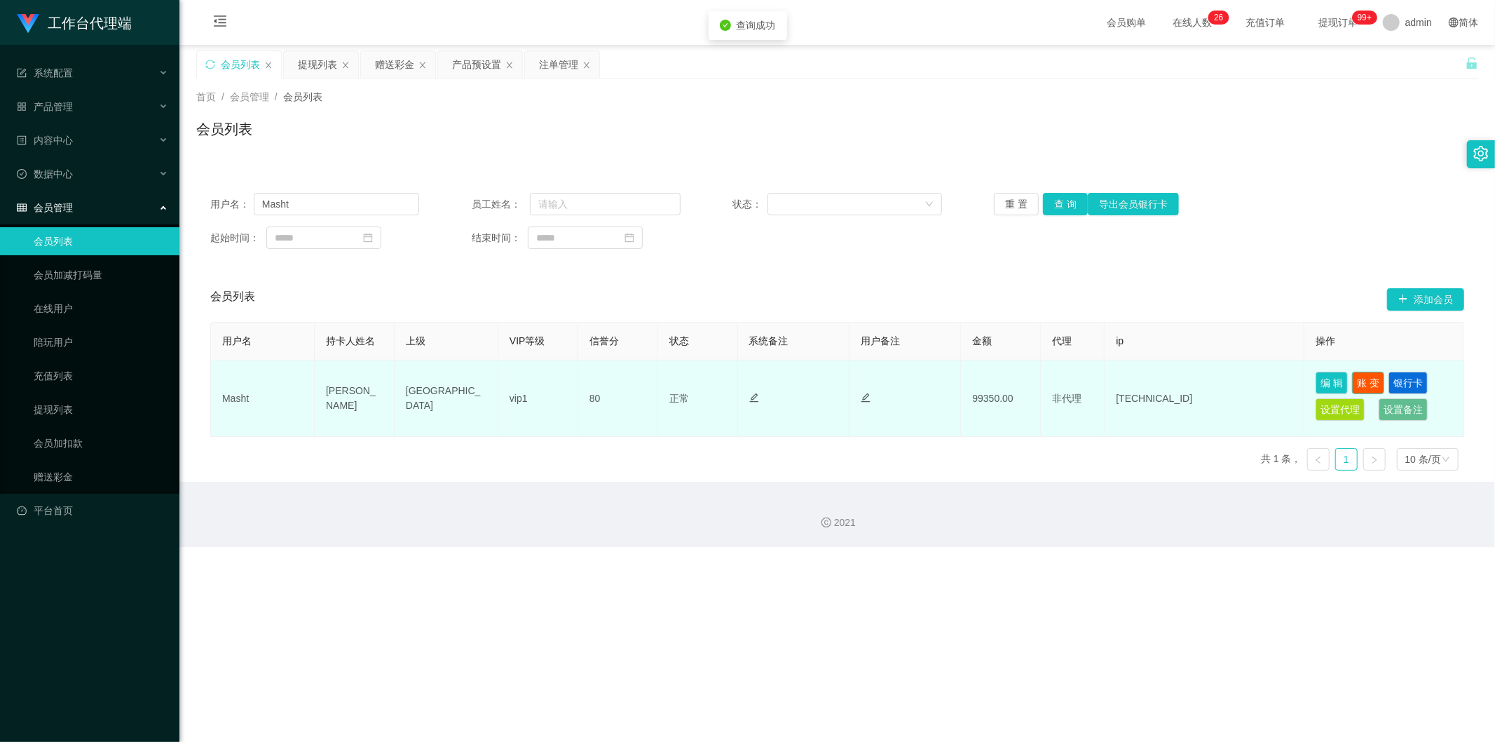
click at [928, 380] on button "账 变" at bounding box center [1368, 383] width 32 height 22
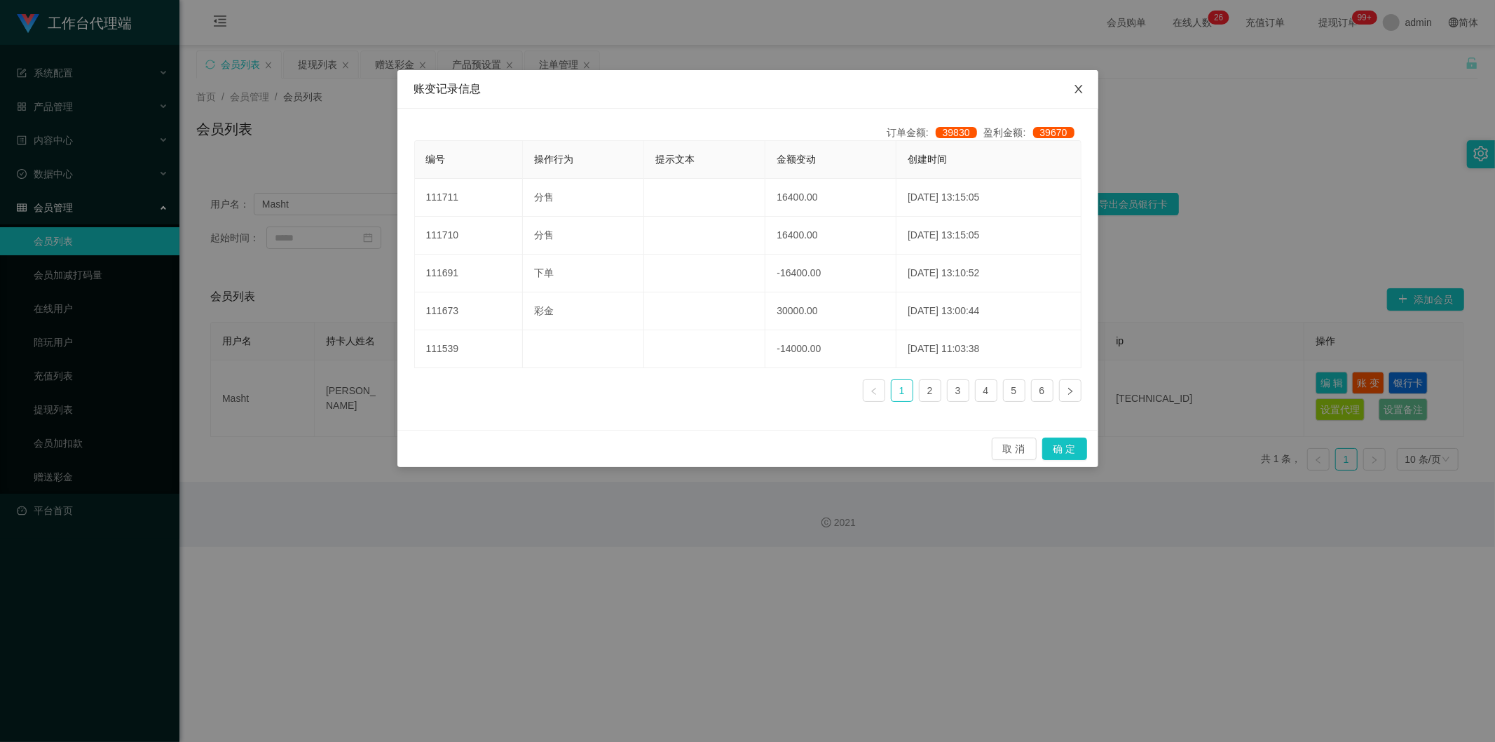
click at [928, 88] on icon "图标: close" at bounding box center [1078, 88] width 11 height 11
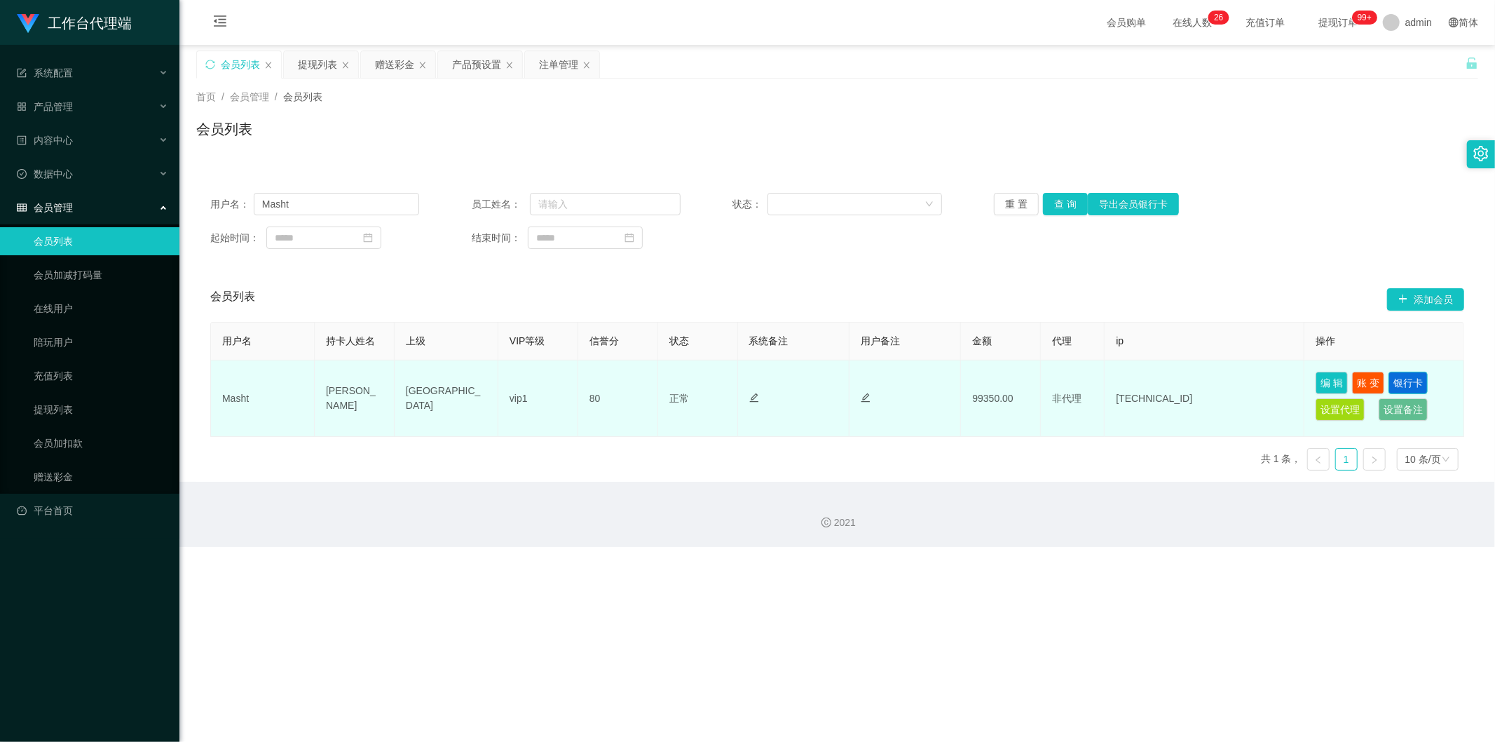
click at [928, 386] on button "银行卡" at bounding box center [1408, 383] width 39 height 22
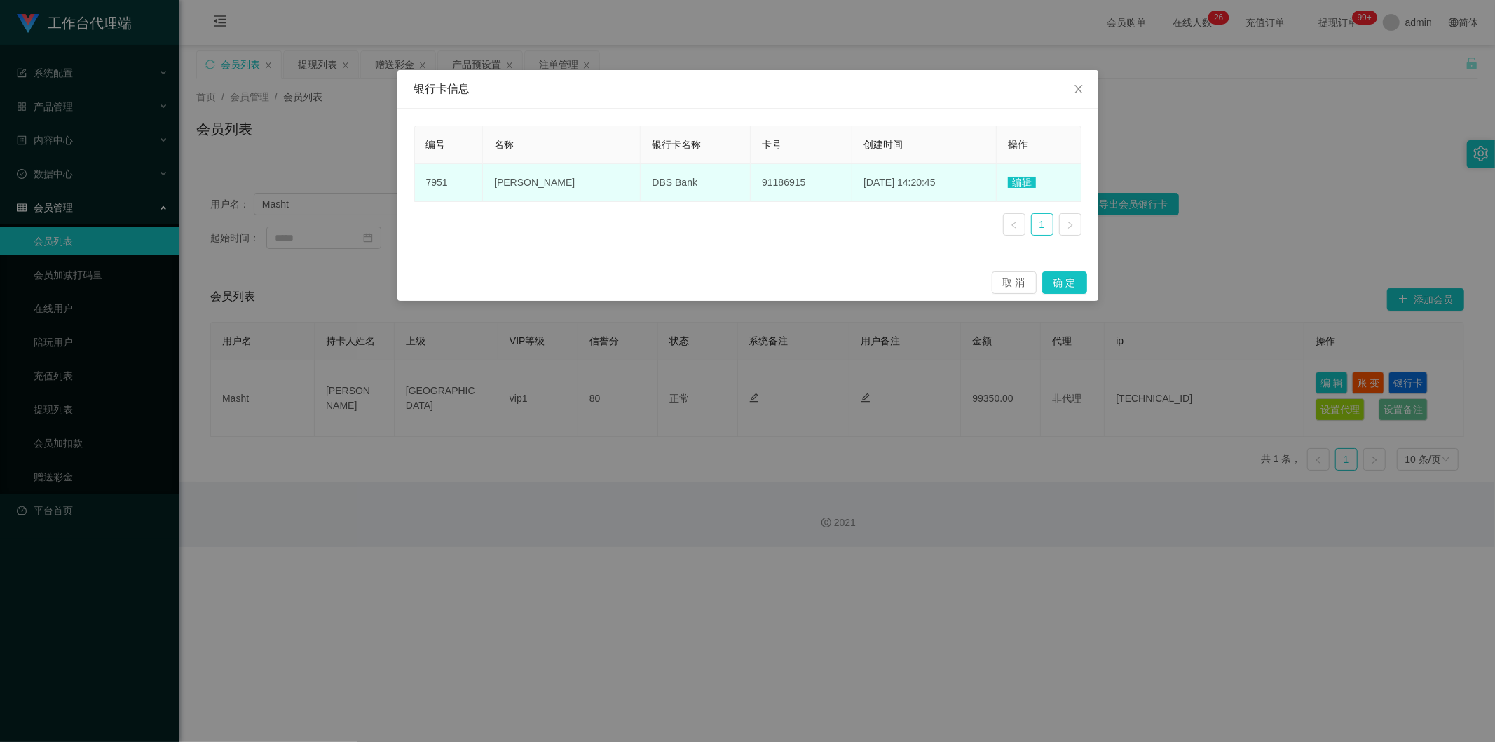
click at [762, 181] on span "91186915" at bounding box center [783, 182] width 43 height 11
copy span "91186915"
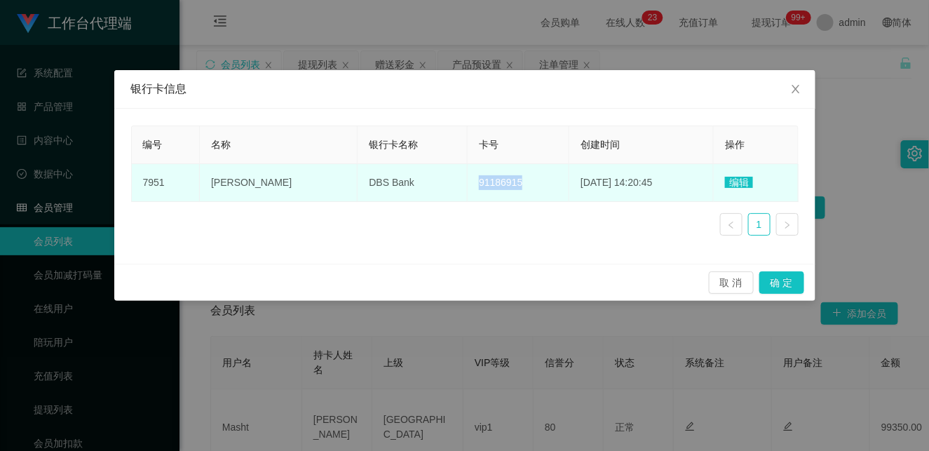
click at [226, 183] on span "[PERSON_NAME]" at bounding box center [251, 182] width 81 height 11
copy span "[PERSON_NAME]"
click at [369, 185] on span "DBS Bank" at bounding box center [392, 182] width 46 height 11
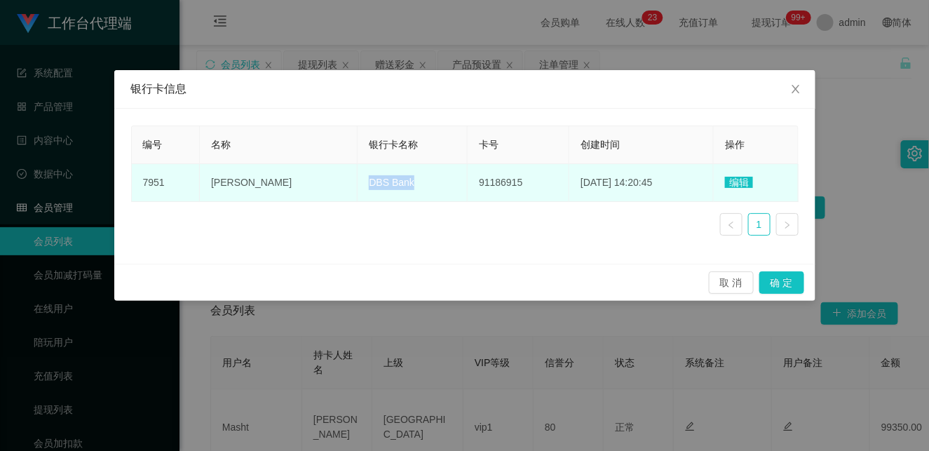
click at [369, 185] on span "DBS Bank" at bounding box center [392, 182] width 46 height 11
copy span "DBS Bank"
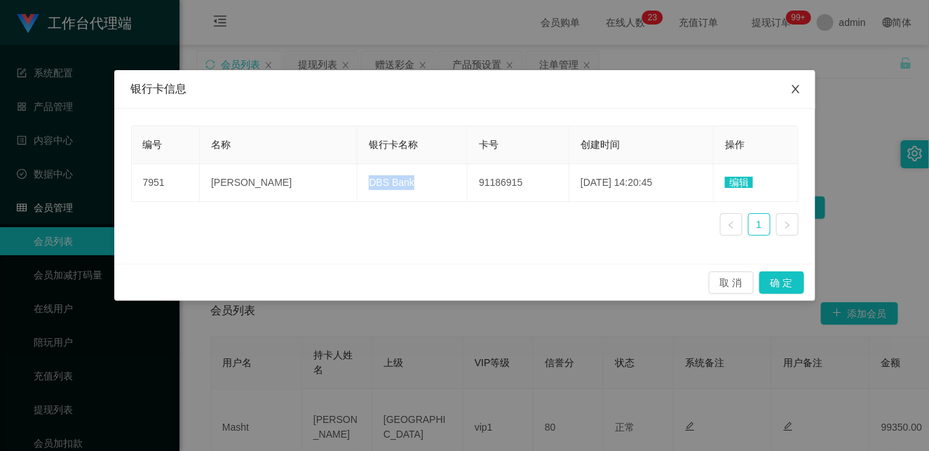
click at [795, 93] on icon "图标: close" at bounding box center [795, 88] width 11 height 11
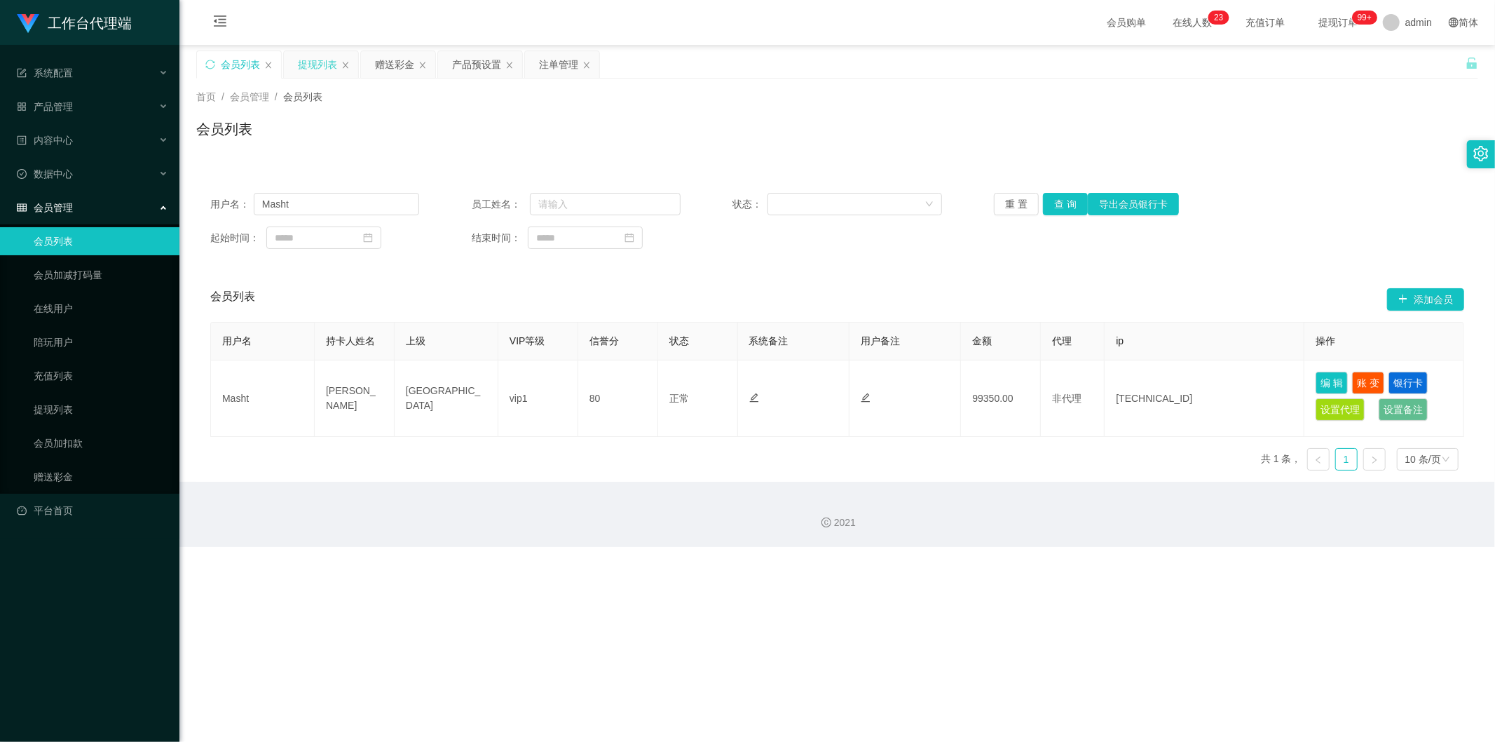
click at [313, 64] on div "提现列表" at bounding box center [317, 64] width 39 height 27
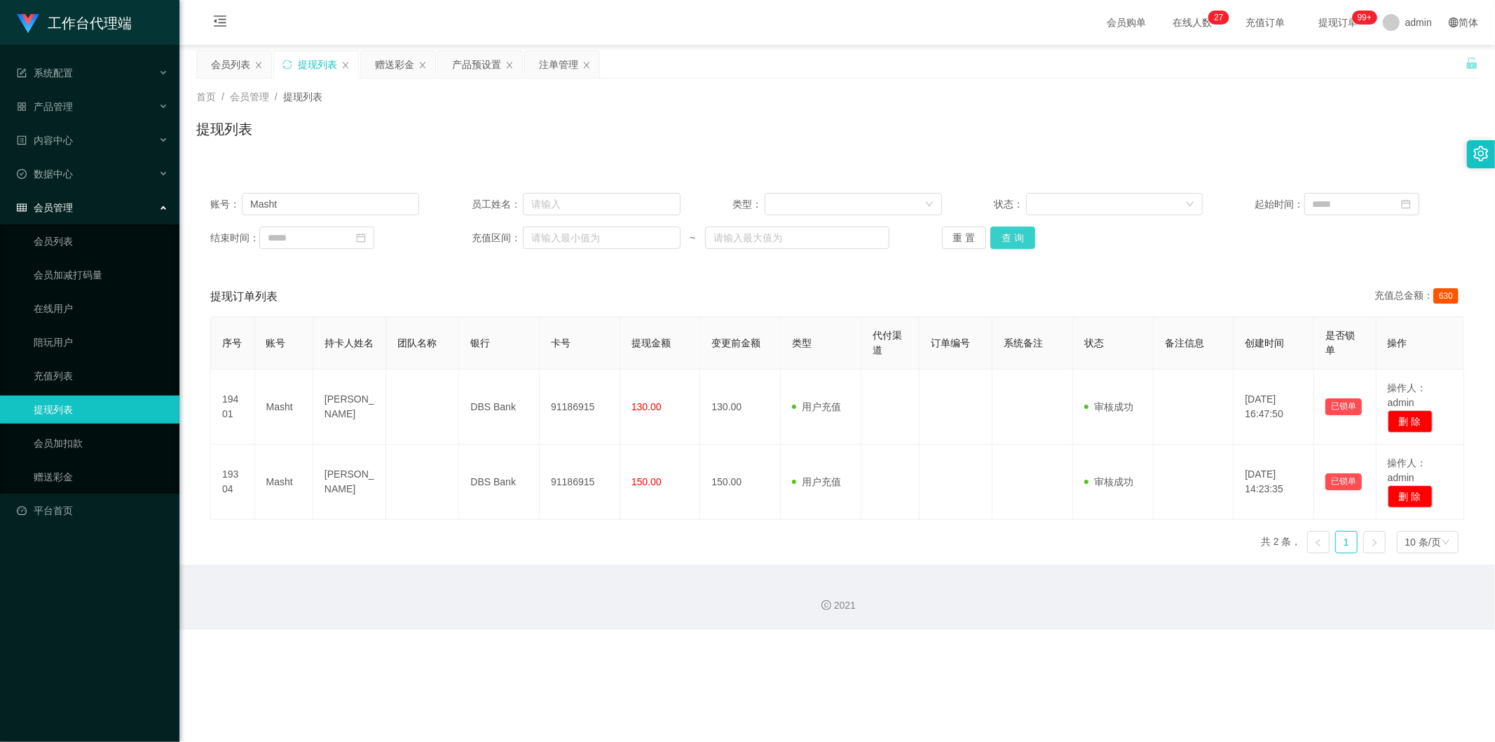
click at [928, 235] on button "查 询" at bounding box center [1012, 237] width 45 height 22
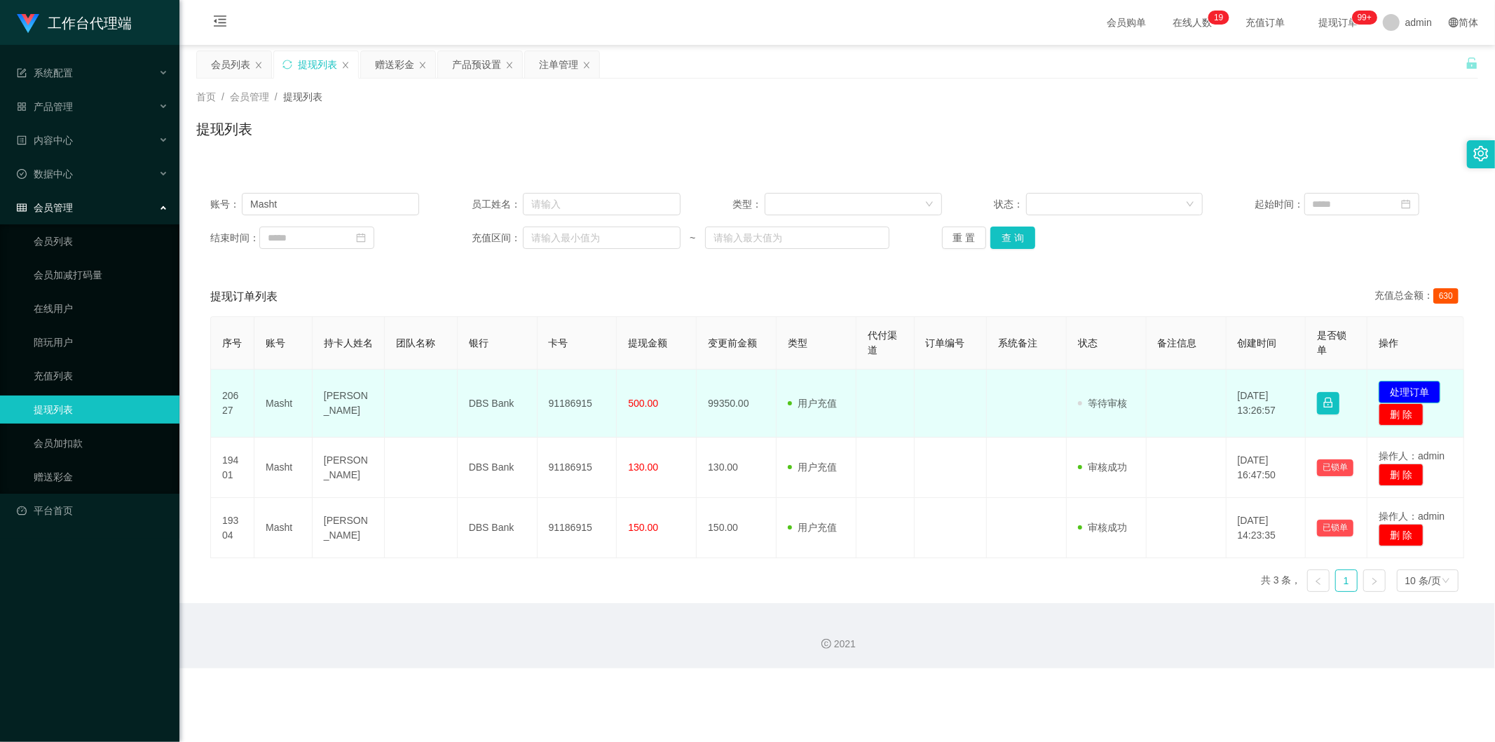
click at [928, 390] on button "处理订单" at bounding box center [1410, 392] width 62 height 22
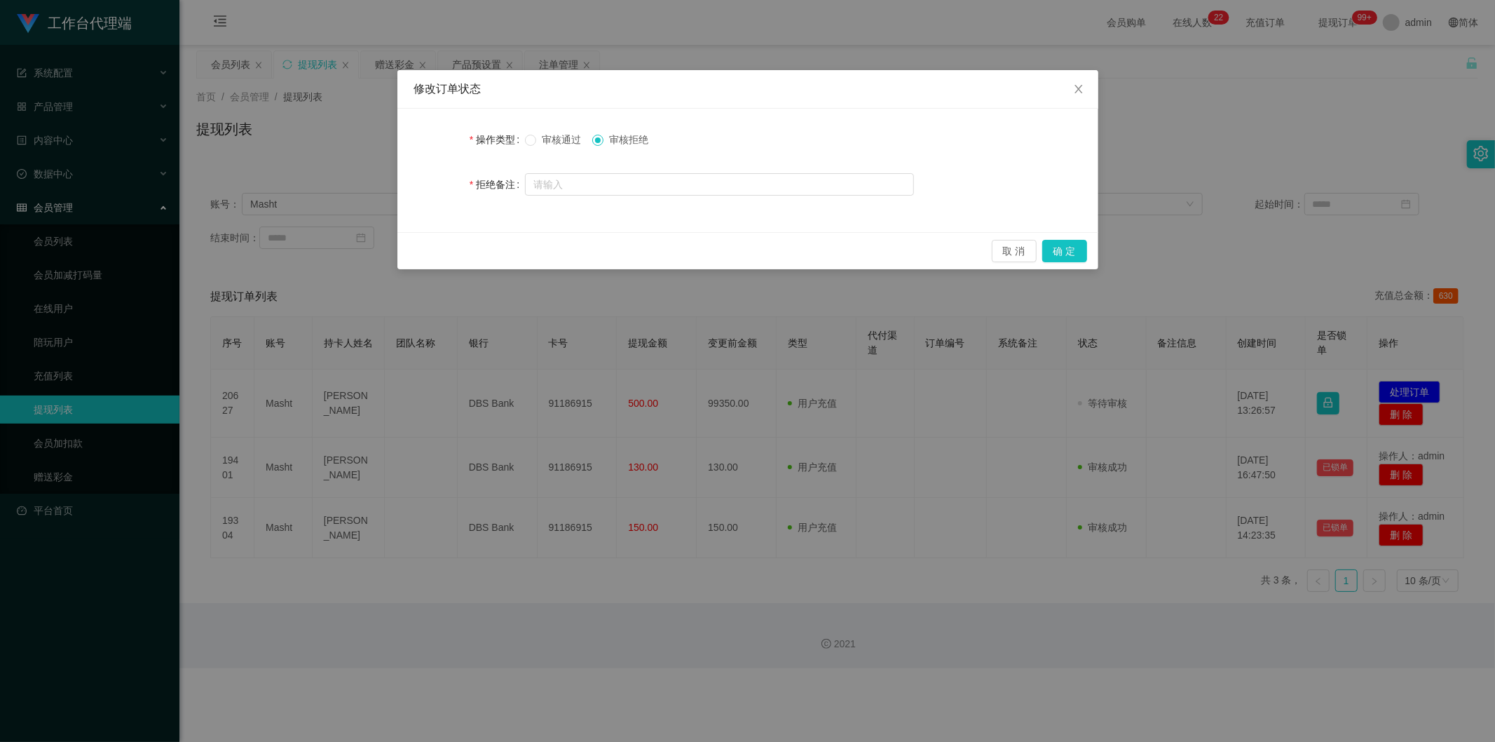
click at [559, 144] on span "审核通过" at bounding box center [561, 139] width 50 height 11
click at [928, 252] on button "确 定" at bounding box center [1064, 251] width 45 height 22
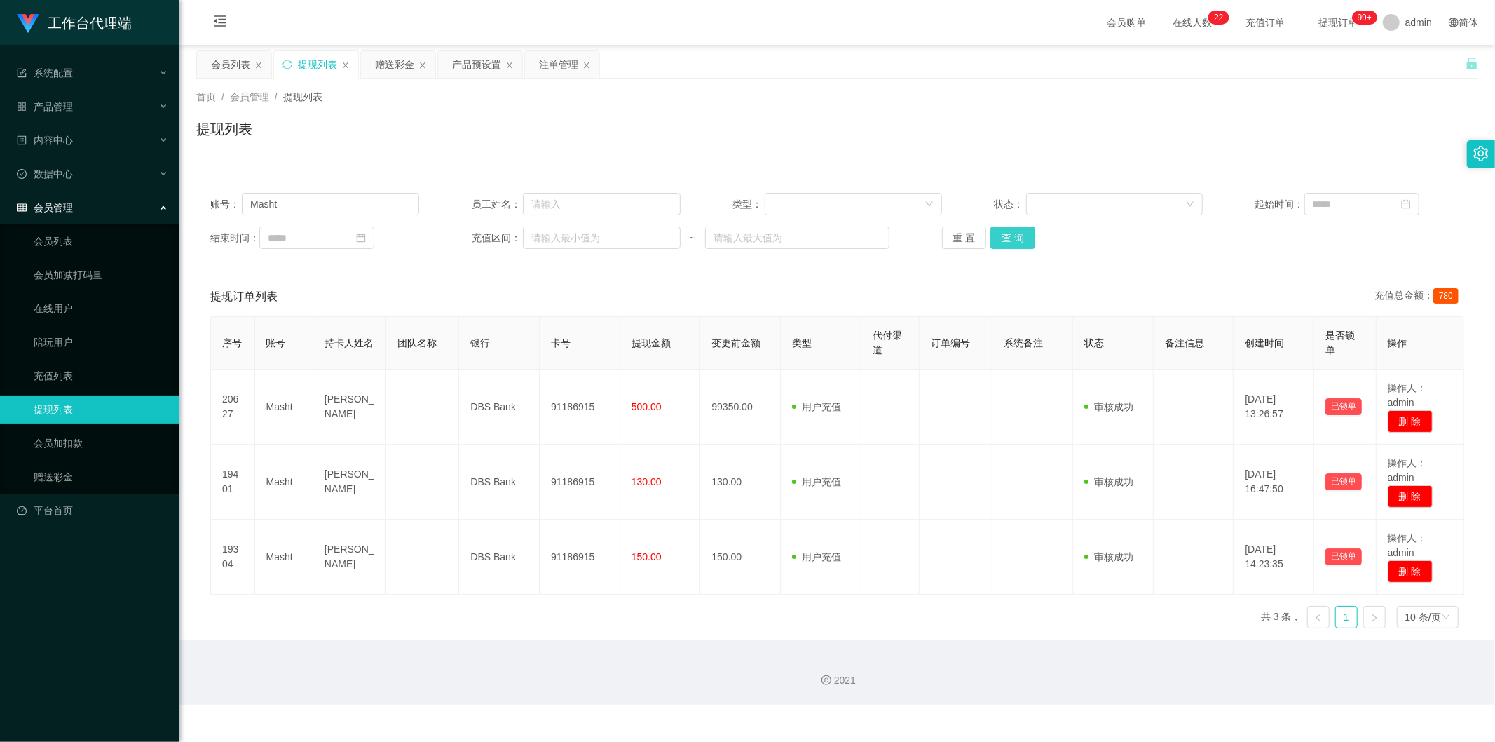
click at [928, 230] on button "查 询" at bounding box center [1012, 237] width 45 height 22
click at [928, 236] on button "查 询" at bounding box center [1012, 237] width 45 height 22
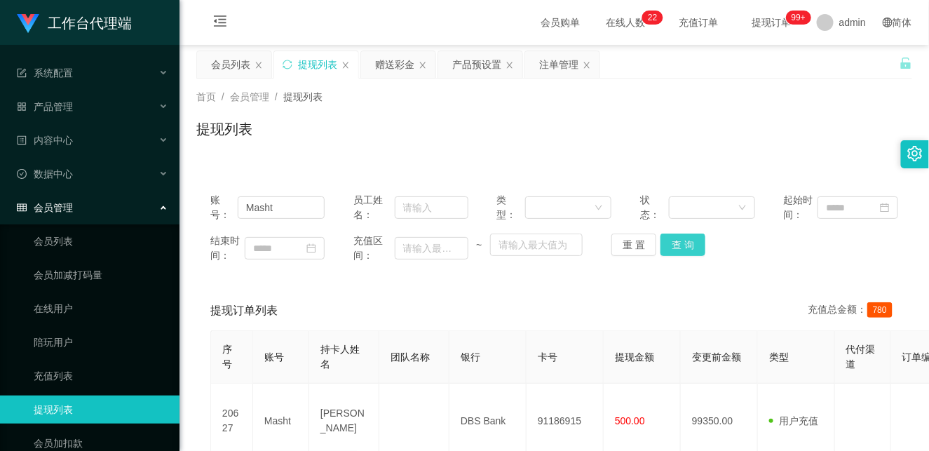
click at [688, 243] on button "查 询" at bounding box center [682, 244] width 45 height 22
click at [677, 247] on button "查 询" at bounding box center [682, 244] width 45 height 22
click at [676, 246] on button "查 询" at bounding box center [682, 244] width 45 height 22
click at [742, 251] on div "结束时间： 充值区间： ~ 重 置 查 询" at bounding box center [554, 247] width 688 height 29
click at [683, 245] on button "查 询" at bounding box center [682, 244] width 45 height 22
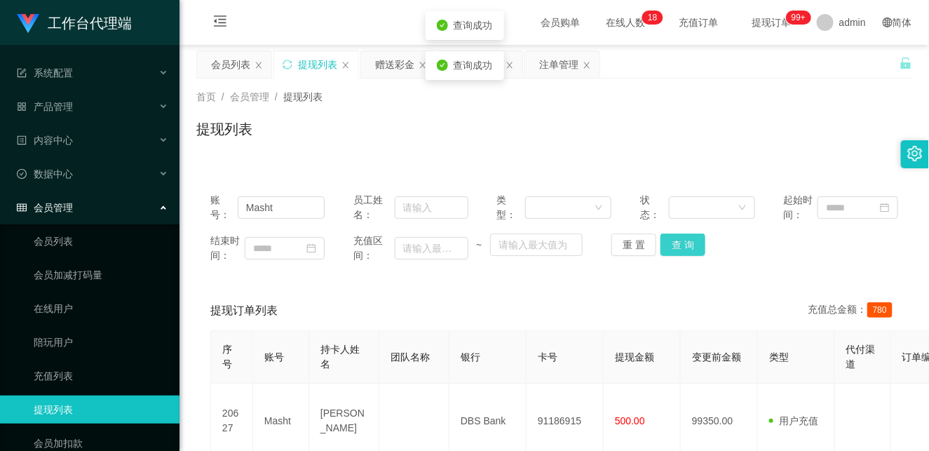
click at [676, 251] on button "查 询" at bounding box center [682, 244] width 45 height 22
click at [680, 259] on div "结束时间： 充值区间： ~ 重 置 查 询" at bounding box center [554, 247] width 688 height 29
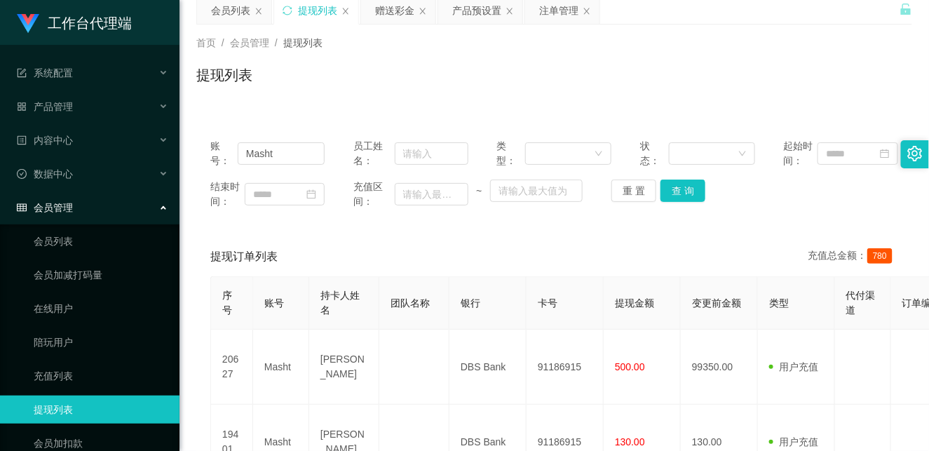
scroll to position [78, 0]
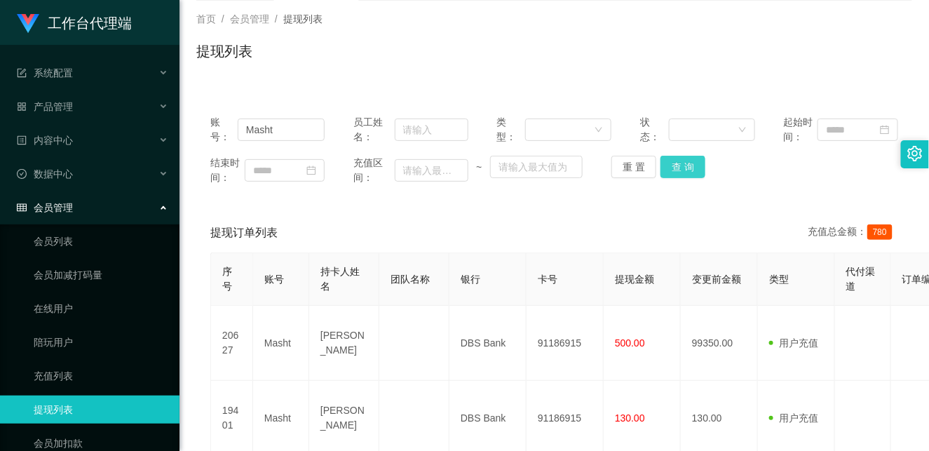
click at [683, 165] on button "查 询" at bounding box center [682, 167] width 45 height 22
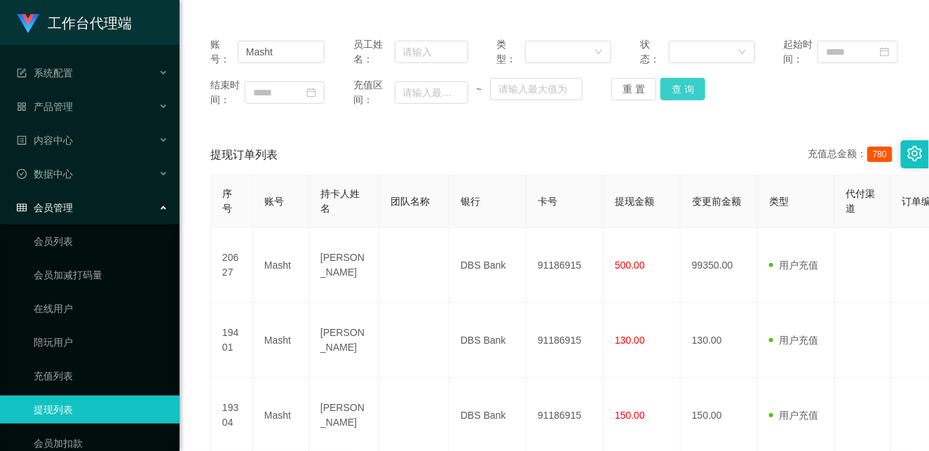
scroll to position [0, 0]
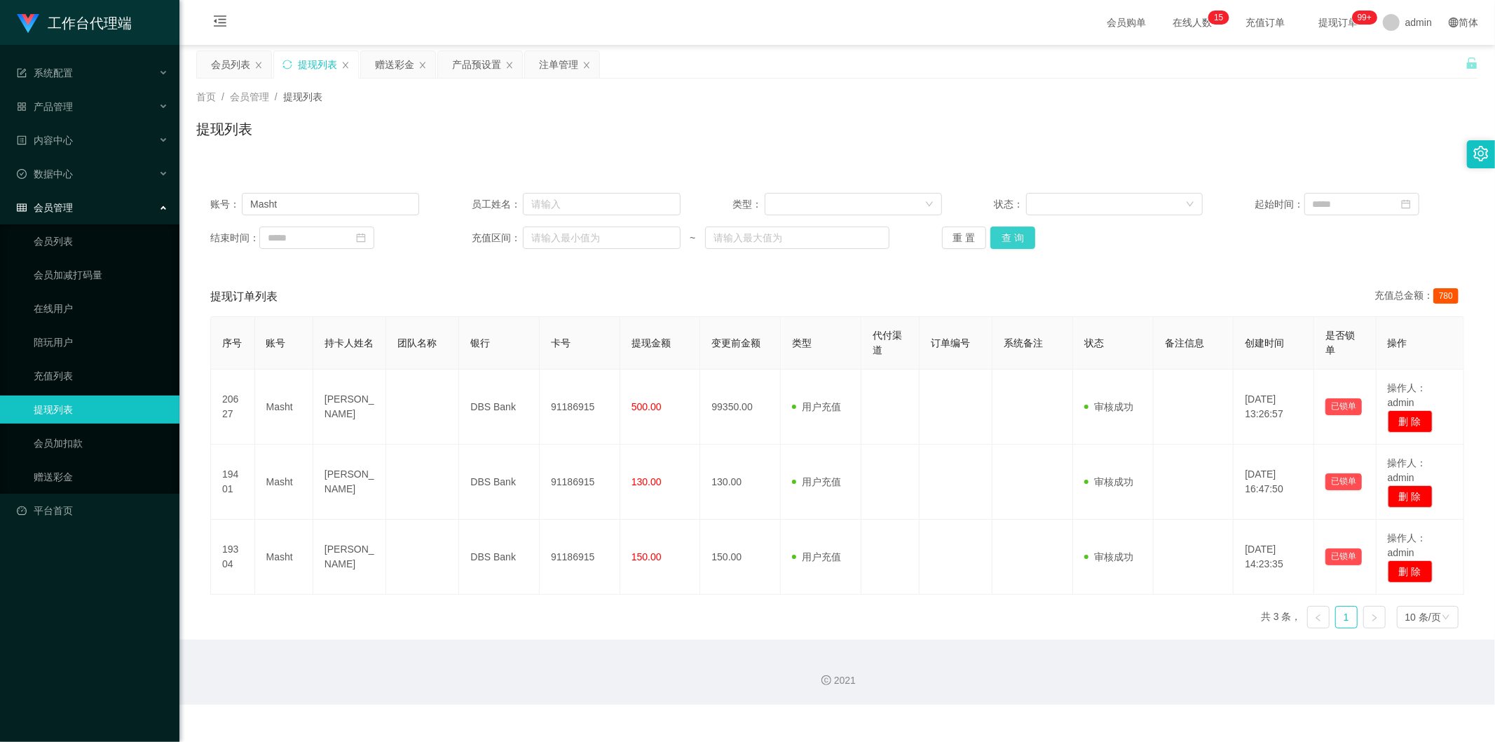
click at [928, 240] on button "查 询" at bounding box center [1012, 237] width 45 height 22
drag, startPoint x: 317, startPoint y: 200, endPoint x: 158, endPoint y: 189, distance: 158.8
click at [158, 189] on section "工作台代理端 系统配置 系统配置列表 管理员列表 管理员分组 systemPays 产品管理 产品列表 产品预设置 开奖记录 注单管理 即时注单 内容中心 数…" at bounding box center [747, 352] width 1495 height 704
click at [928, 240] on button "查 询" at bounding box center [1012, 237] width 45 height 22
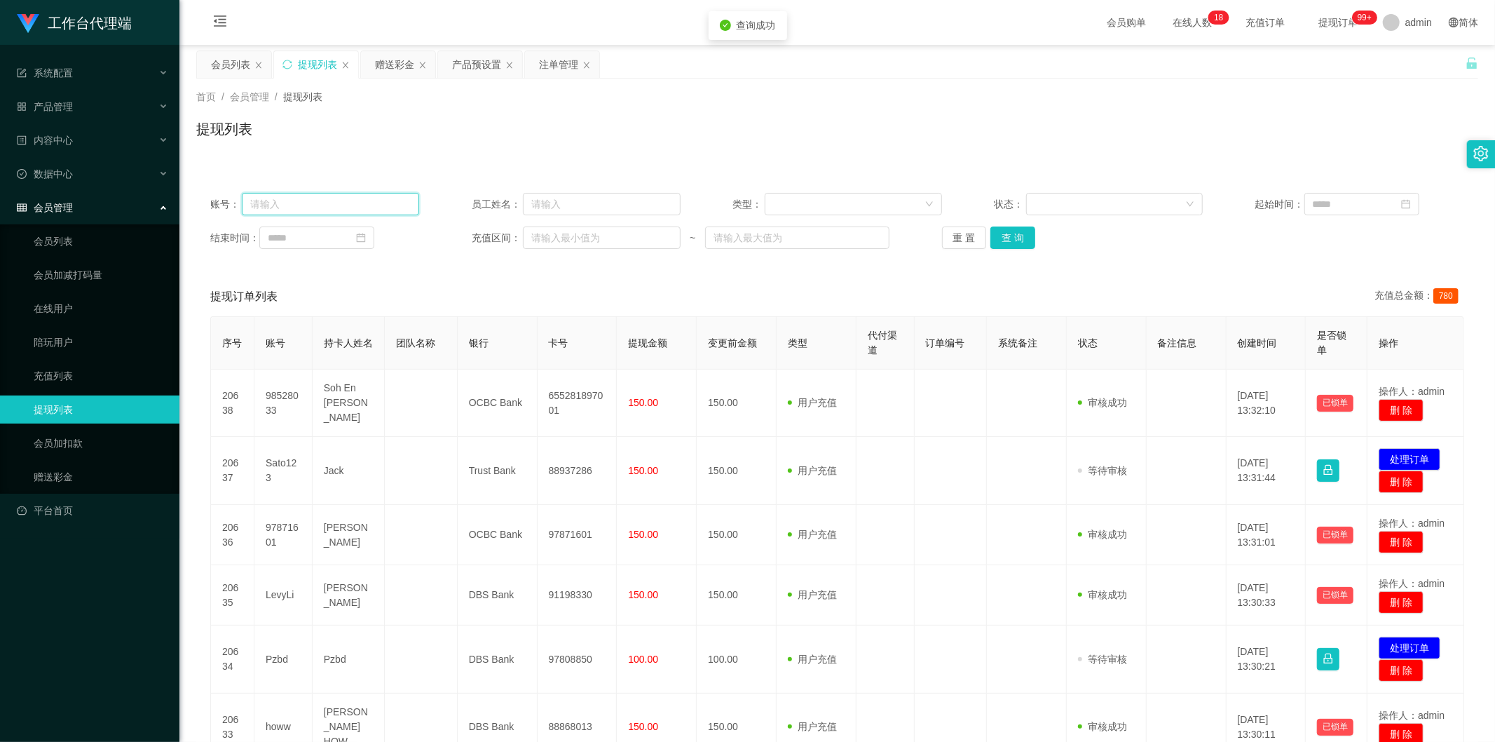
click at [287, 207] on input "text" at bounding box center [330, 204] width 177 height 22
paste input "Masht"
type input "Masht"
click at [928, 242] on button "查 询" at bounding box center [1012, 237] width 45 height 22
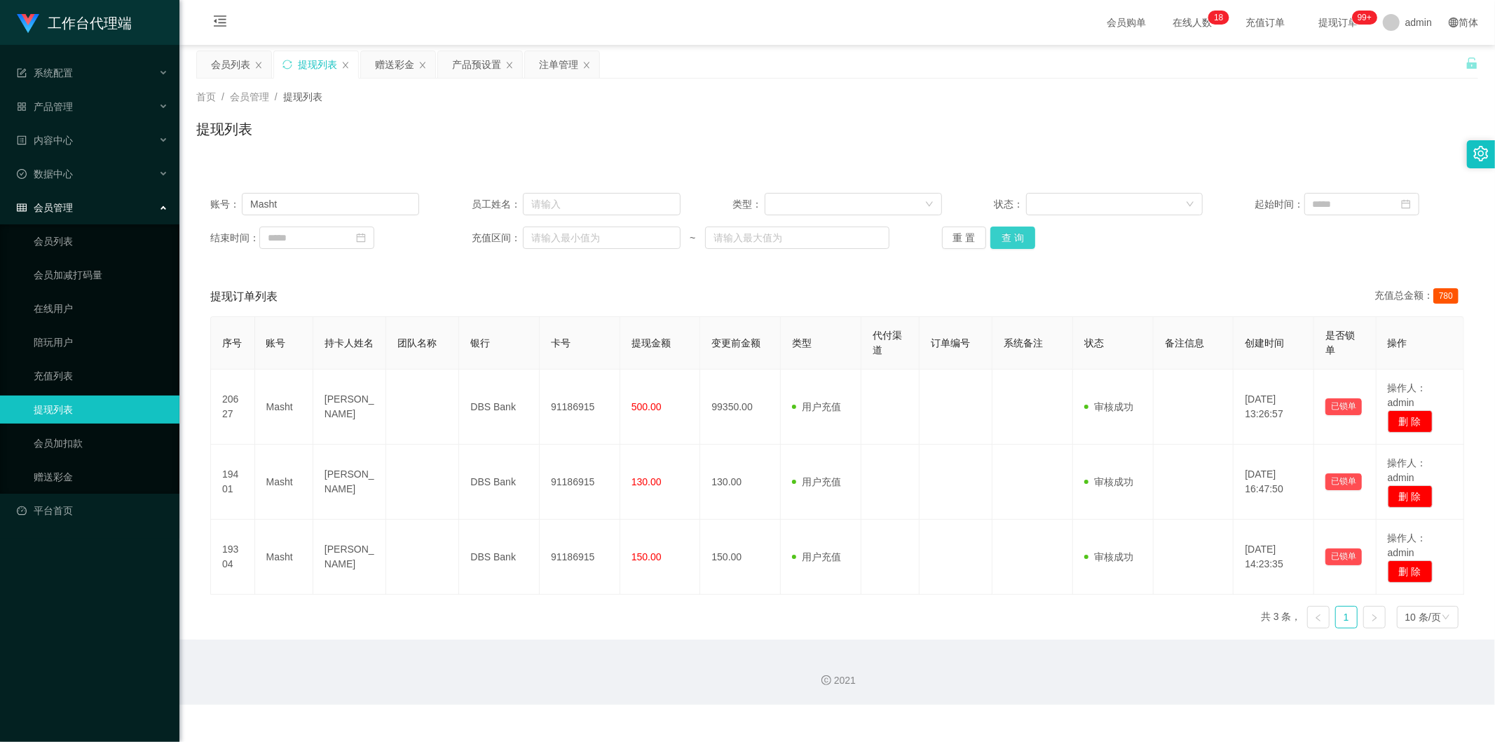
click at [928, 234] on button "查 询" at bounding box center [1012, 237] width 45 height 22
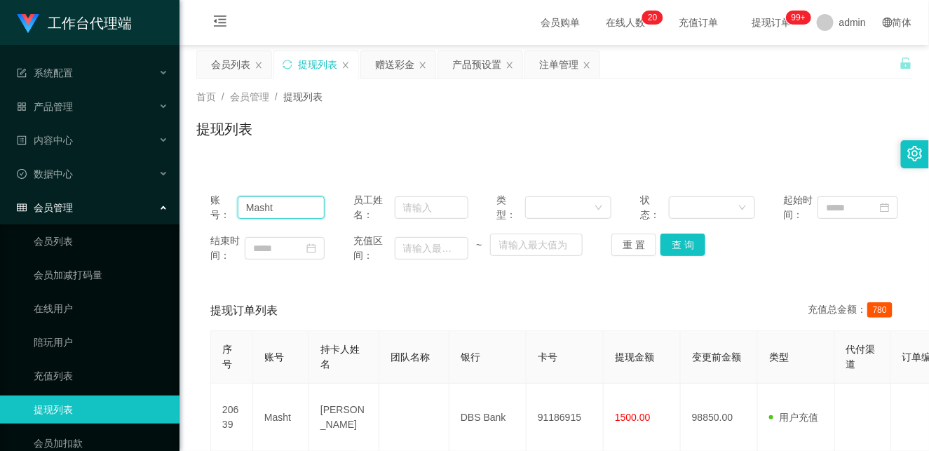
drag, startPoint x: 291, startPoint y: 211, endPoint x: 228, endPoint y: 214, distance: 63.2
click at [228, 214] on div "账号： Masht" at bounding box center [267, 207] width 114 height 29
click at [558, 132] on div "提现列表" at bounding box center [554, 134] width 716 height 32
click at [233, 69] on div "会员列表" at bounding box center [230, 64] width 39 height 27
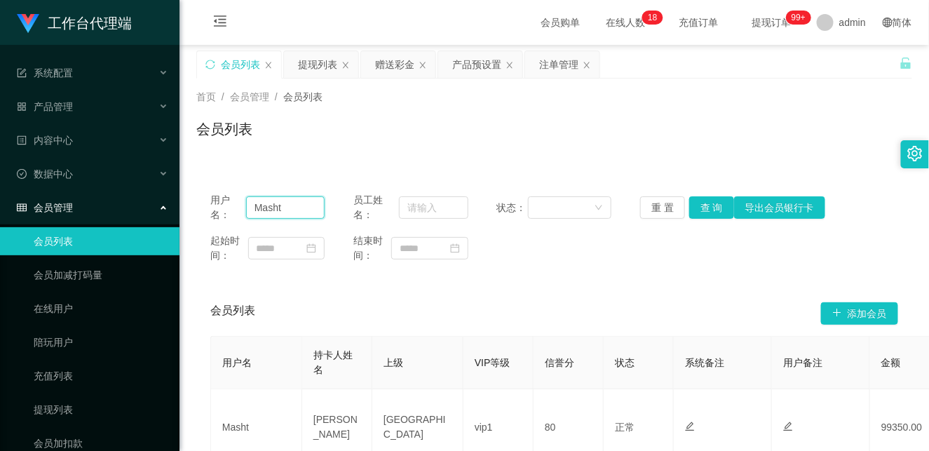
drag, startPoint x: 298, startPoint y: 207, endPoint x: 191, endPoint y: 198, distance: 106.9
click at [191, 198] on main "关闭左侧 关闭右侧 关闭其它 刷新页面 会员列表 提现列表 赠送彩金 产品预设置 注单管理 首页 / 会员管理 / 会员列表 / 会员列表 用户名： Mash…" at bounding box center [553, 277] width 749 height 465
click at [703, 204] on button "查 询" at bounding box center [711, 207] width 45 height 22
click at [386, 64] on div "赠送彩金" at bounding box center [394, 64] width 39 height 27
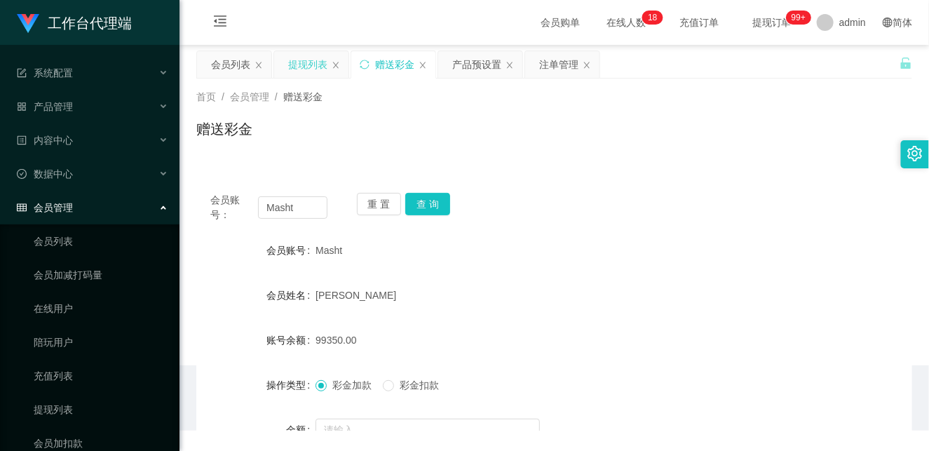
click at [306, 67] on div "提现列表" at bounding box center [307, 64] width 39 height 27
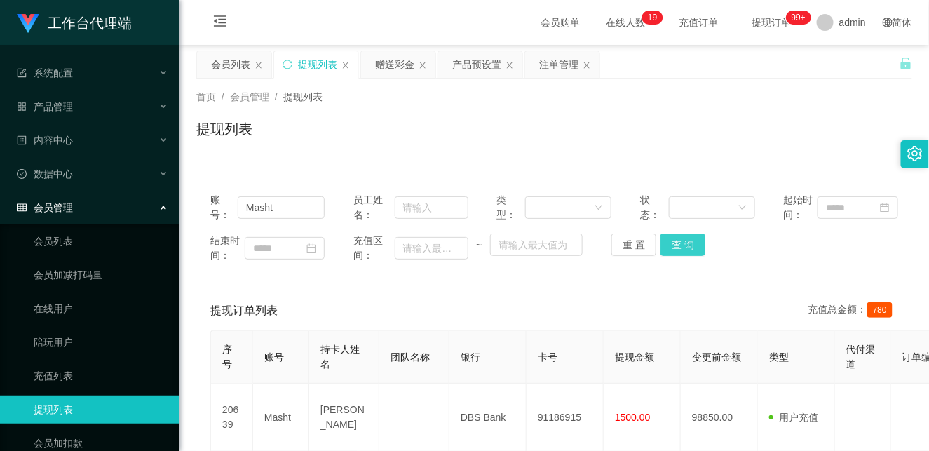
click at [680, 246] on button "查 询" at bounding box center [682, 244] width 45 height 22
click at [397, 61] on div "赠送彩金" at bounding box center [394, 64] width 39 height 27
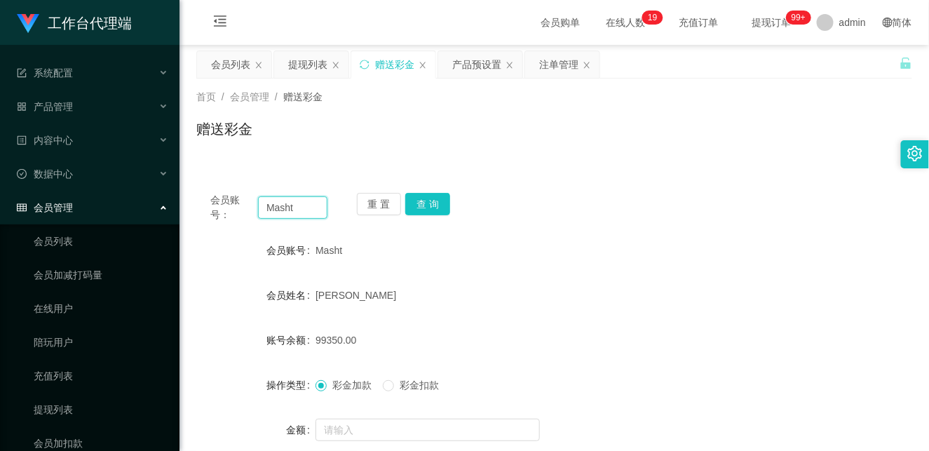
drag, startPoint x: 305, startPoint y: 208, endPoint x: 229, endPoint y: 205, distance: 75.8
click at [229, 205] on div "会员账号： Masht" at bounding box center [268, 207] width 117 height 29
click at [431, 200] on button "查 询" at bounding box center [427, 204] width 45 height 22
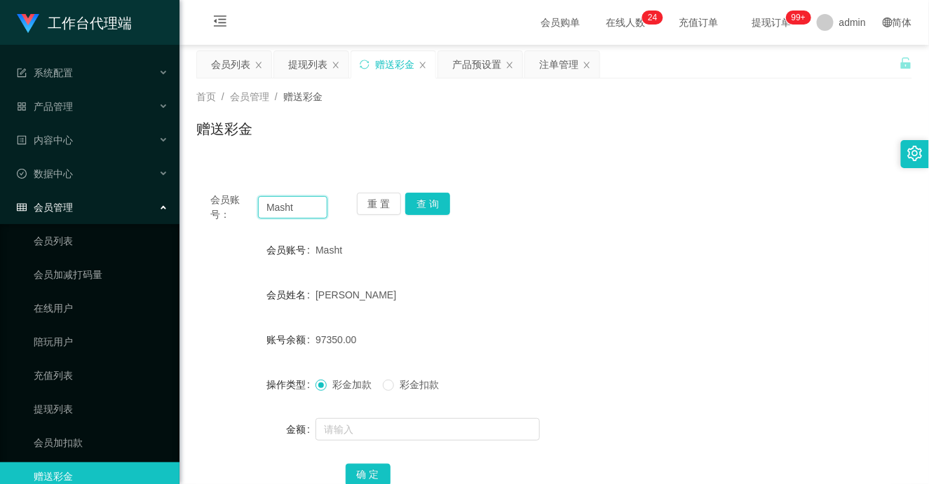
drag, startPoint x: 308, startPoint y: 202, endPoint x: 226, endPoint y: 202, distance: 82.7
click at [226, 202] on div "会员账号： Masht" at bounding box center [268, 207] width 117 height 29
click at [487, 103] on div "首页 / 会员管理 / 赠送彩金 /" at bounding box center [554, 97] width 716 height 15
click at [312, 53] on div "提现列表" at bounding box center [307, 64] width 39 height 27
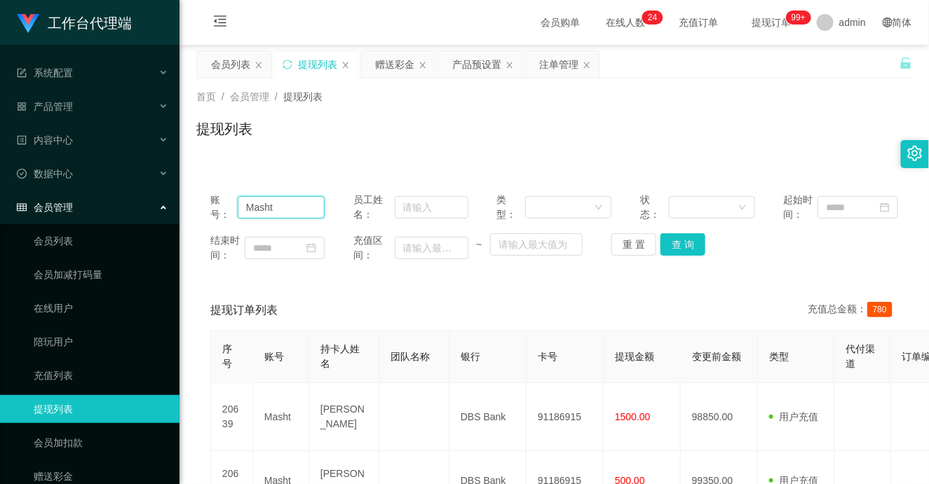
drag, startPoint x: 200, startPoint y: 194, endPoint x: 190, endPoint y: 194, distance: 10.5
click at [190, 194] on main "关闭左侧 关闭右侧 关闭其它 刷新页面 会员列表 提现列表 赠送彩金 产品预设置 注单管理 首页 / 会员管理 / 提现列表 / 提现列表 账号： Masht…" at bounding box center [553, 361] width 749 height 632
click at [677, 248] on button "查 询" at bounding box center [682, 244] width 45 height 22
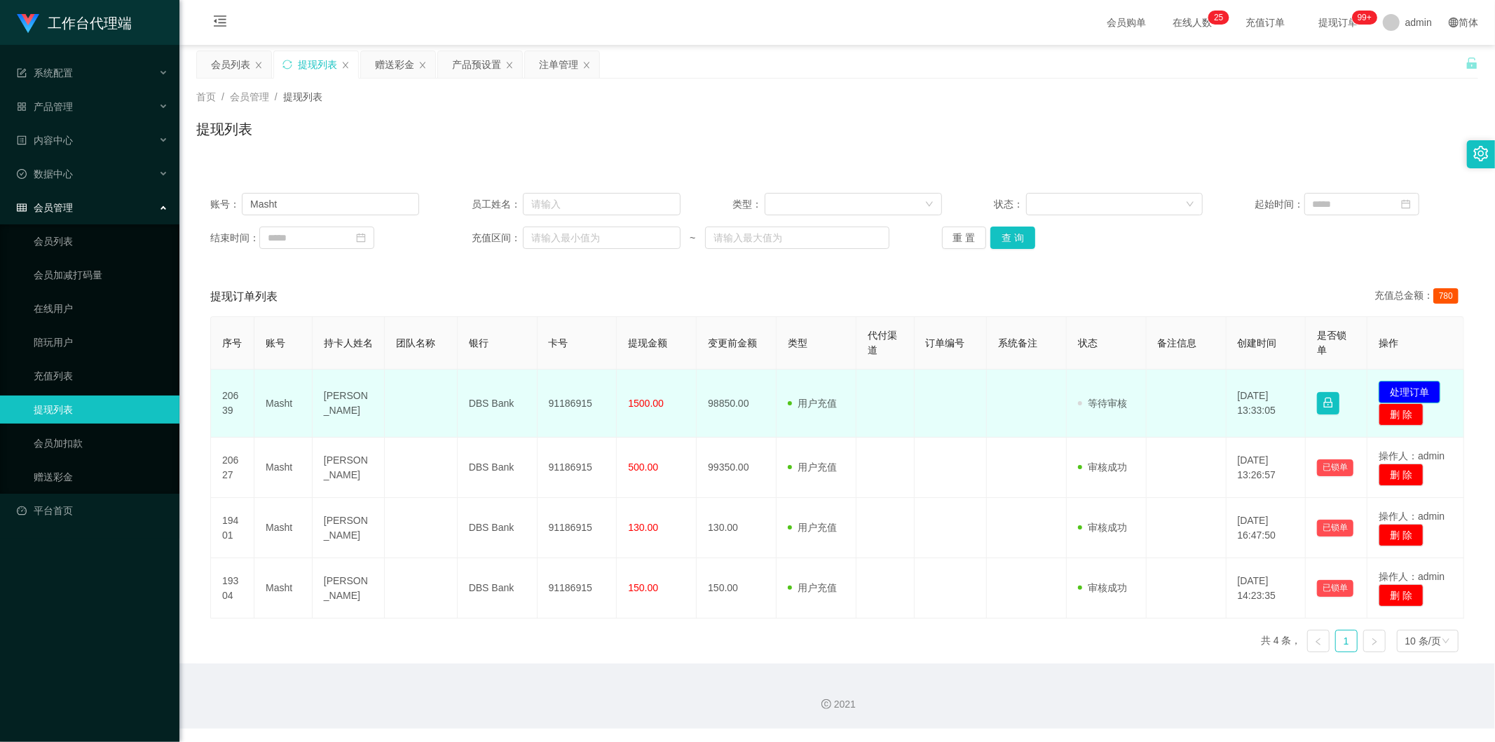
click at [928, 388] on button "处理订单" at bounding box center [1410, 392] width 62 height 22
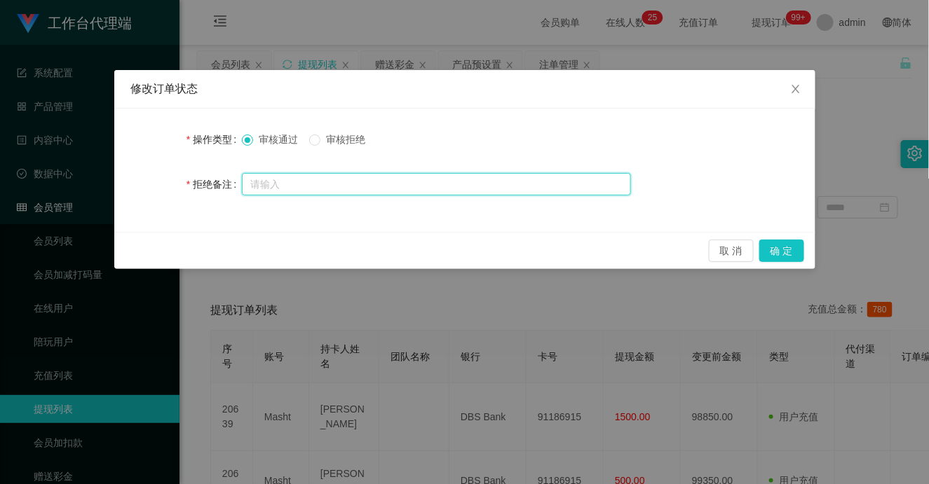
click at [338, 186] on input "text" at bounding box center [436, 184] width 389 height 22
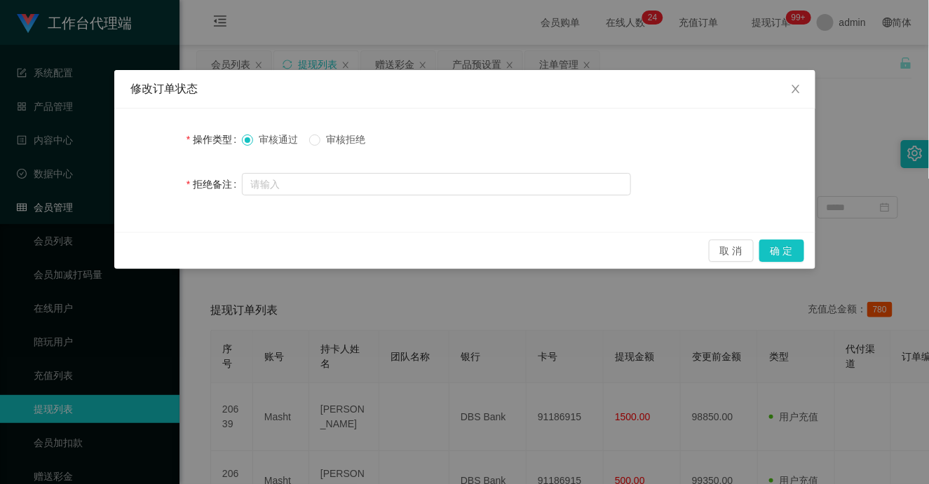
click at [333, 137] on span "审核拒绝" at bounding box center [345, 139] width 50 height 11
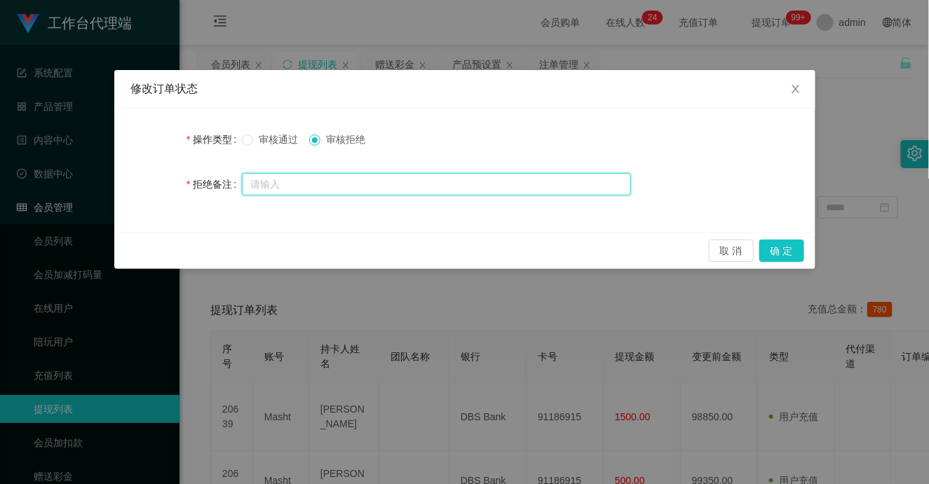
click at [346, 180] on input "text" at bounding box center [436, 184] width 389 height 22
click at [407, 191] on input "text" at bounding box center [436, 184] width 389 height 22
paste input "由于你没有按照系统给与的提现方式，导致你绿色提现出款通道已冻结"
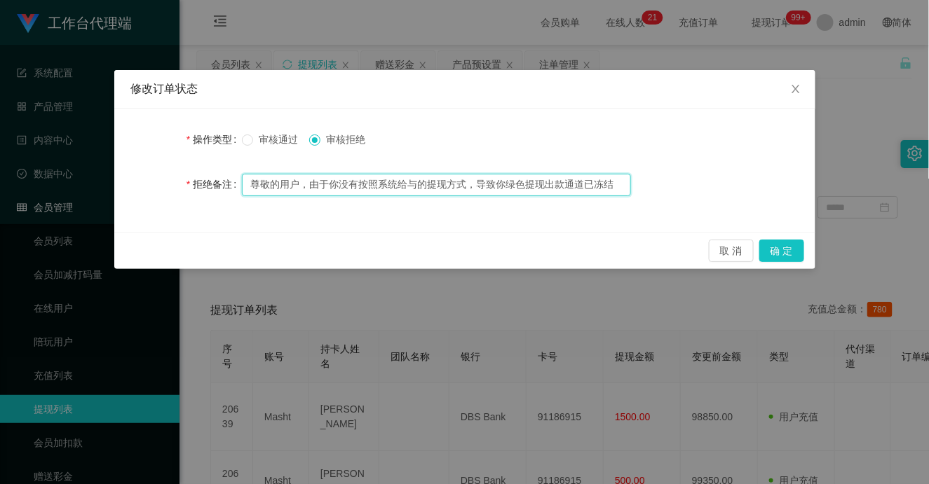
drag, startPoint x: 386, startPoint y: 185, endPoint x: 397, endPoint y: 184, distance: 10.6
click at [391, 184] on input "尊敬的用户，由于你没有按照系统给与的提现方式，导致你绿色提现出款通道已冻结" at bounding box center [436, 185] width 389 height 22
drag, startPoint x: 478, startPoint y: 184, endPoint x: 621, endPoint y: 190, distance: 143.1
click at [621, 190] on input "尊敬的用户，由于你没有按照系统给与的提现方式，导致你绿色提现出款通道已冻结" at bounding box center [436, 185] width 389 height 22
click at [622, 186] on input "尊敬的用户，由于你没有按照系统给与的提现方式，导致你绿色提现出款通道已冻结" at bounding box center [436, 185] width 389 height 22
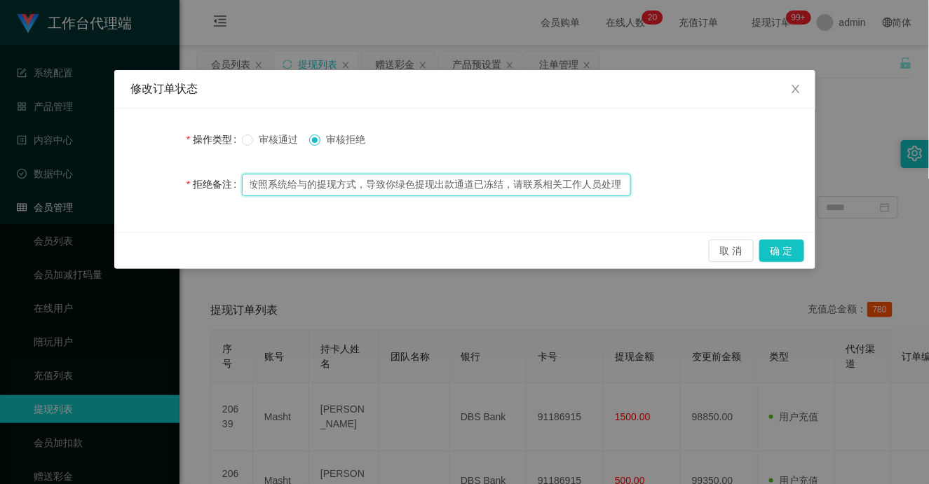
scroll to position [0, 118]
drag, startPoint x: 550, startPoint y: 181, endPoint x: 646, endPoint y: 184, distance: 96.1
click at [646, 184] on div "拒绝备注 尊敬的用户，由于你没有按照系统给与的提现方式，导致你绿色提现出款通道已冻结，请联系相关工作人员处理！" at bounding box center [464, 184] width 667 height 28
click at [529, 179] on input "尊敬的用户，由于你没有按照系统给与的提现方式，导致你绿色提现出款通道已冻结，请联系相关工作人员处理！" at bounding box center [436, 185] width 389 height 22
drag, startPoint x: 509, startPoint y: 182, endPoint x: 590, endPoint y: 183, distance: 80.6
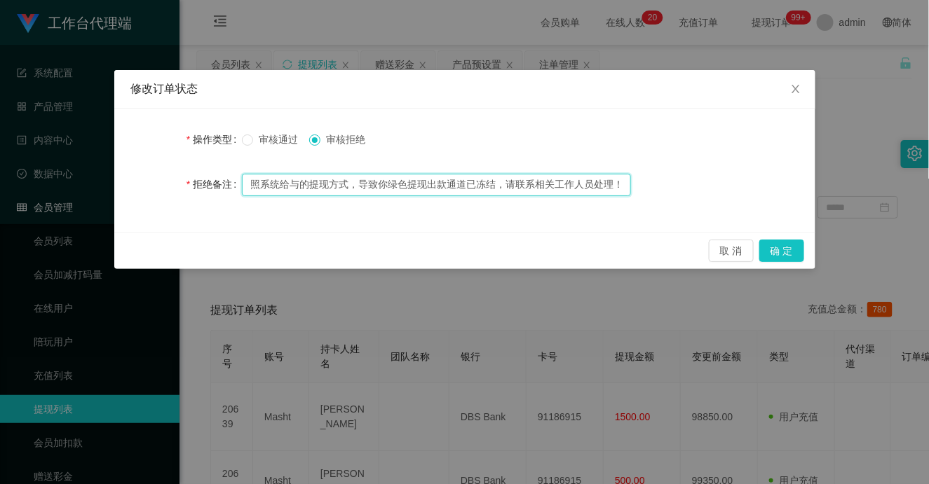
click at [573, 184] on input "尊敬的用户，由于你没有按照系统给与的提现方式，导致你绿色提现出款通道已冻结，请联系相关工作人员处理！" at bounding box center [436, 185] width 389 height 22
click at [592, 183] on input "尊敬的用户，由于你没有按照系统给与的提现方式，导致你绿色提现出款通道已冻结，请联系相关工作人员处理！" at bounding box center [436, 185] width 389 height 22
click at [622, 183] on input "尊敬的用户，由于你没有按照系统给与的提现方式，导致你绿色提现出款通道已冻结，请联系相关工作人员处理！" at bounding box center [436, 185] width 389 height 22
click at [591, 180] on input "尊敬的用户，由于你没有按照系统给与的提现方式，导致你绿色提现出款通道已冻结，请联系相关工作人员处理！" at bounding box center [436, 185] width 389 height 22
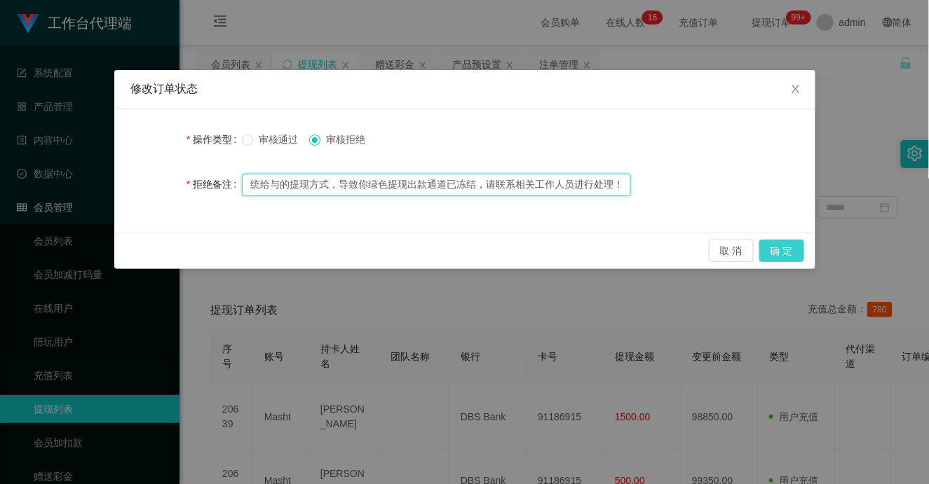
type input "尊敬的用户，由于你没有按照系统给与的提现方式，导致你绿色提现出款通道已冻结，请联系相关工作人员进行处理！"
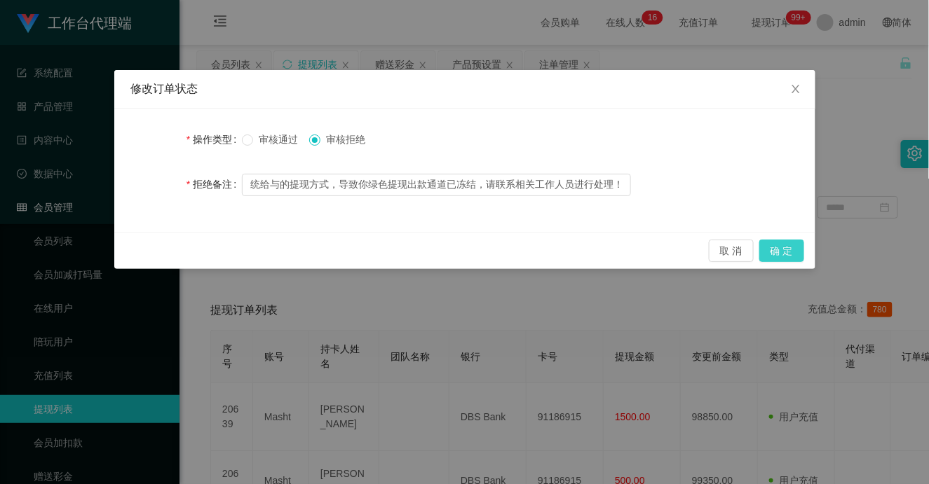
scroll to position [0, 0]
click at [777, 248] on button "确 定" at bounding box center [781, 251] width 45 height 22
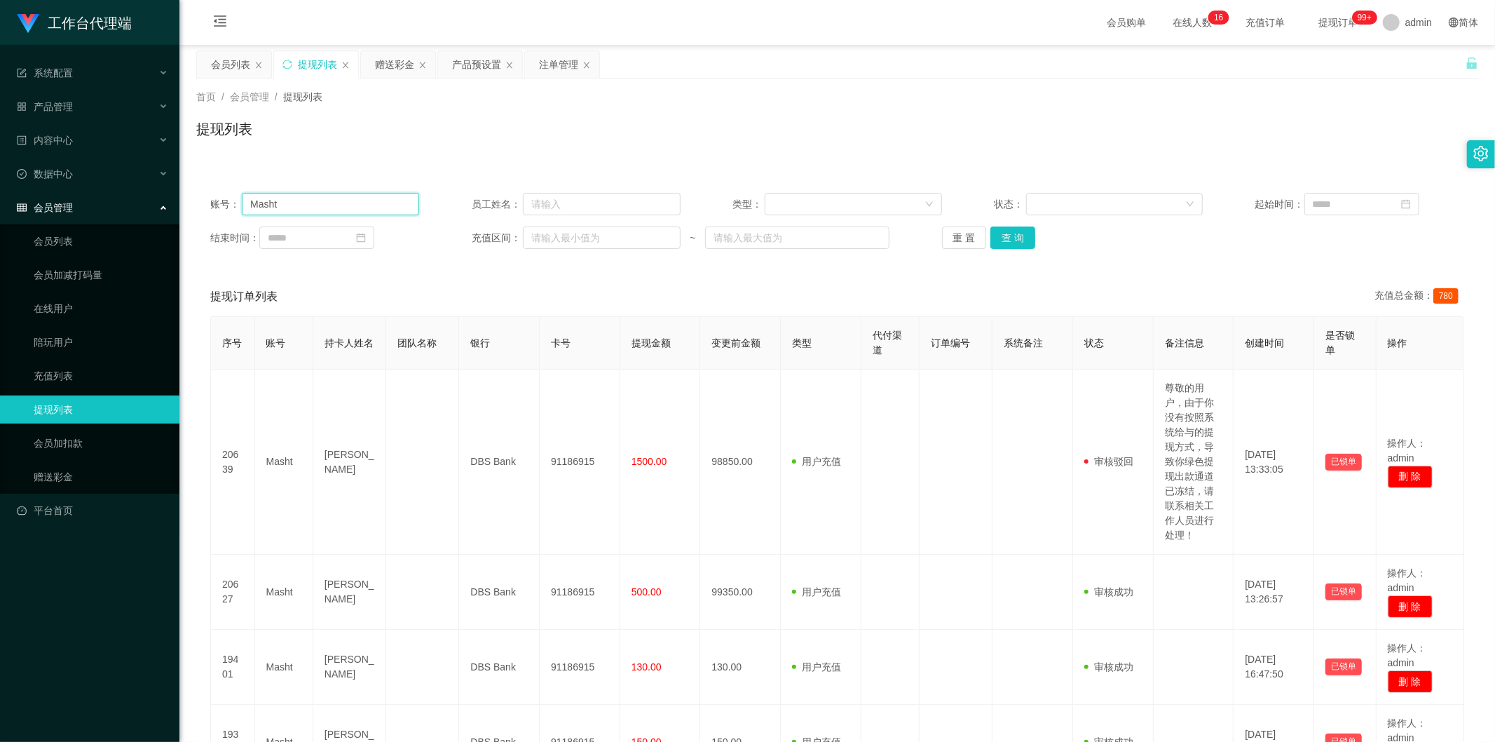
drag, startPoint x: 299, startPoint y: 201, endPoint x: 186, endPoint y: 196, distance: 113.0
click at [186, 196] on main "关闭左侧 关闭右侧 关闭其它 刷新页面 会员列表 提现列表 赠送彩金 产品预设置 注单管理 首页 / 会员管理 / 提现列表 / 提现列表 账号： Masht…" at bounding box center [837, 434] width 1316 height 779
